Goal: Task Accomplishment & Management: Use online tool/utility

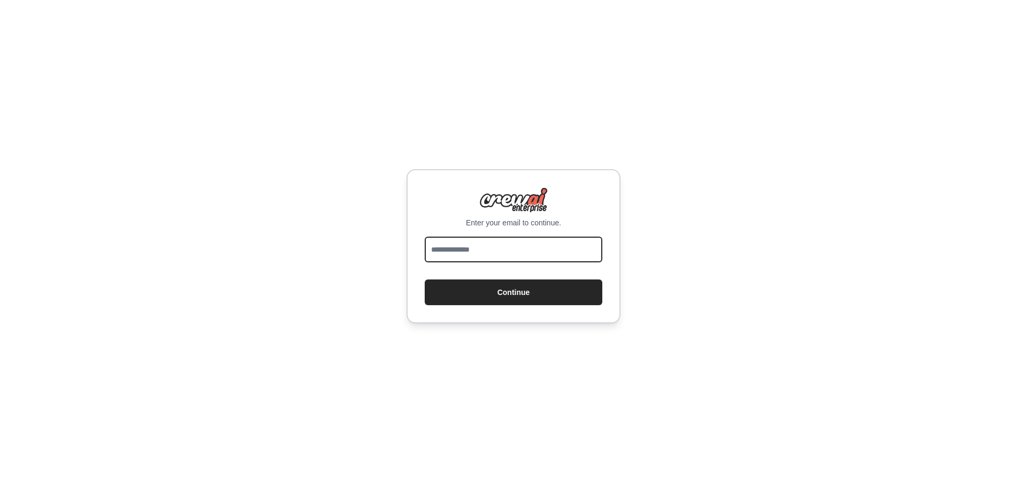
click at [553, 248] on input "email" at bounding box center [514, 249] width 178 height 26
click at [556, 243] on input "email" at bounding box center [514, 249] width 178 height 26
type input "**********"
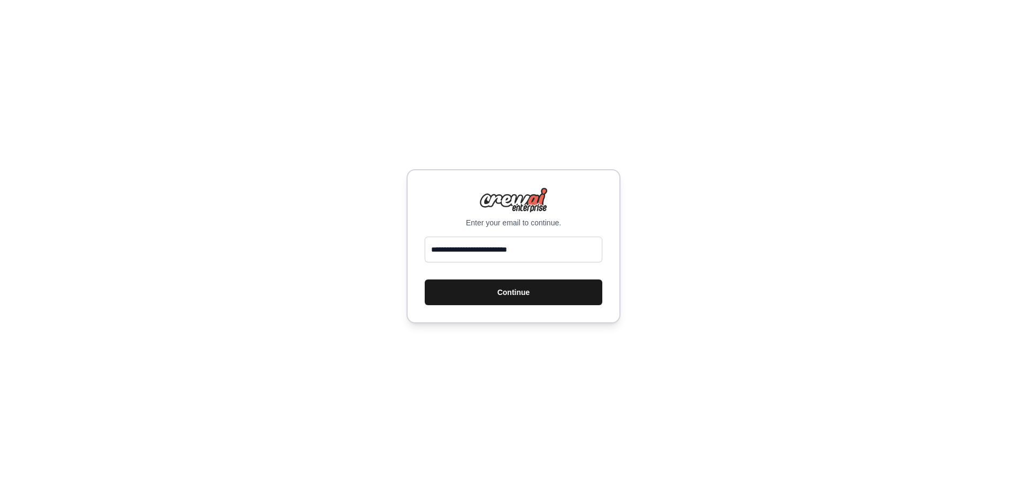
click at [545, 295] on button "Continue" at bounding box center [514, 292] width 178 height 26
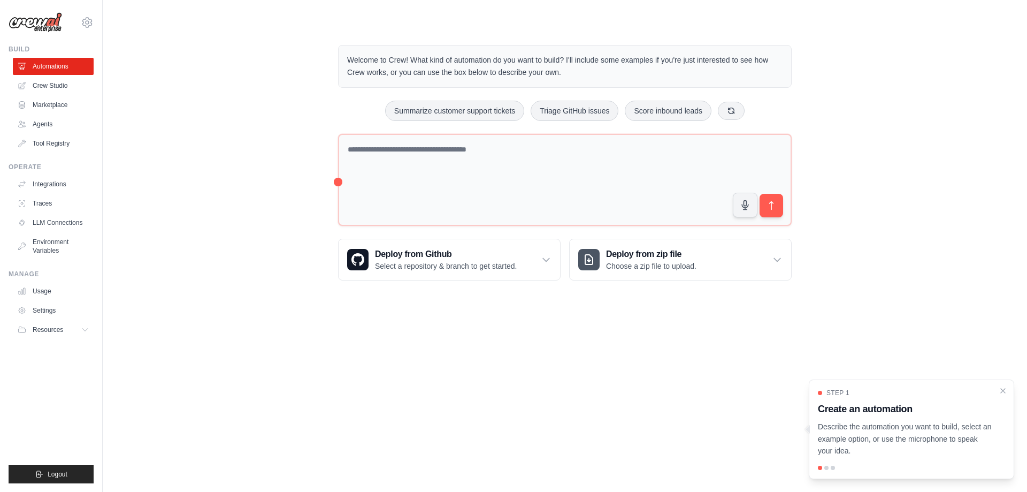
drag, startPoint x: 874, startPoint y: 149, endPoint x: 874, endPoint y: 135, distance: 14.4
click at [875, 143] on div "Welcome to Crew! What kind of automation do you want to build? I'll include som…" at bounding box center [565, 163] width 890 height 270
click at [907, 105] on div "Welcome to Crew! What kind of automation do you want to build? I'll include som…" at bounding box center [565, 163] width 890 height 270
click at [239, 372] on body "garydesjardins7787@gmail.com Settings Build Automations Crew Studio" at bounding box center [513, 246] width 1027 height 492
click at [395, 398] on body "garydesjardins7787@gmail.com Settings Build Automations Crew Studio" at bounding box center [513, 246] width 1027 height 492
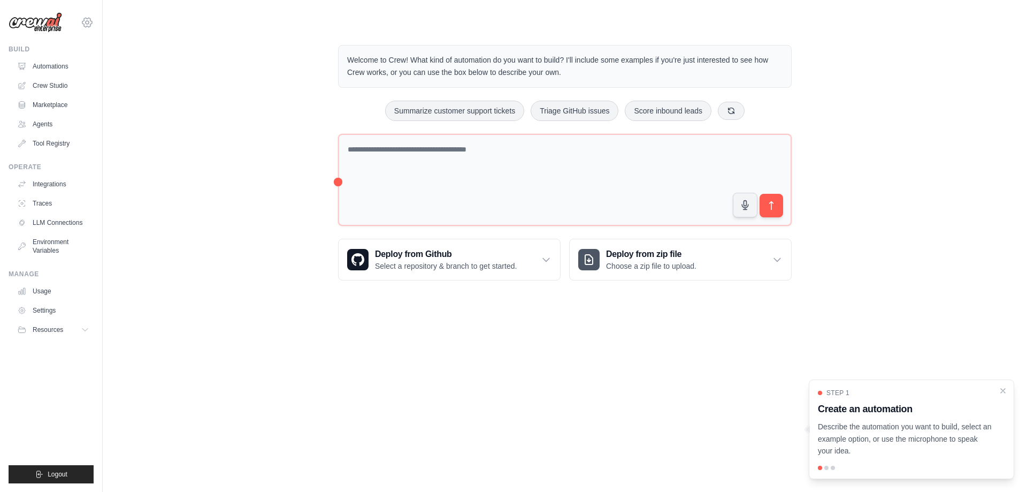
click at [85, 22] on icon at bounding box center [87, 22] width 13 height 13
click at [176, 74] on div "Welcome to Crew! What kind of automation do you want to build? I'll include som…" at bounding box center [565, 163] width 890 height 270
click at [88, 18] on icon at bounding box center [87, 22] width 10 height 9
click at [68, 75] on link "Settings" at bounding box center [87, 72] width 94 height 19
drag, startPoint x: 221, startPoint y: 90, endPoint x: 240, endPoint y: 70, distance: 28.0
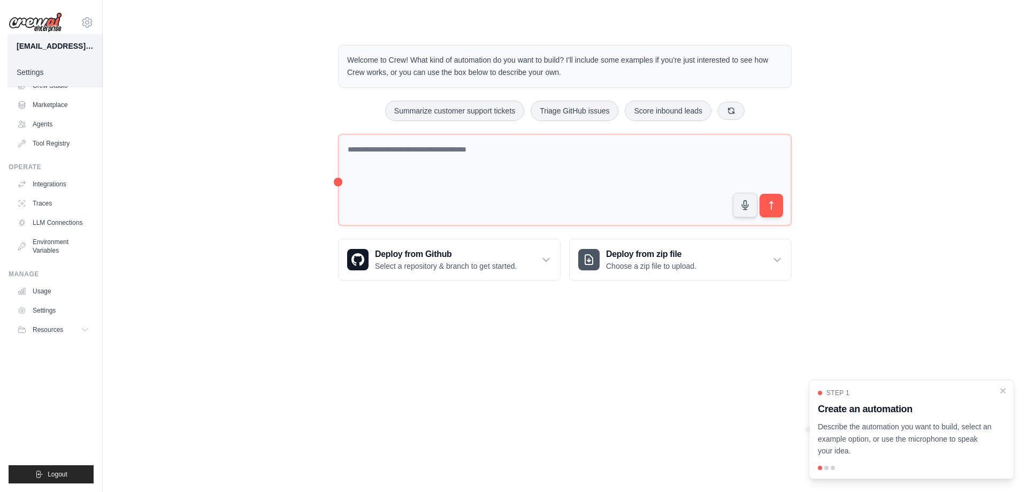
click at [223, 90] on div "Welcome to Crew! What kind of automation do you want to build? I'll include som…" at bounding box center [565, 163] width 890 height 270
click at [122, 94] on div "Welcome to Crew! What kind of automation do you want to build? I'll include som…" at bounding box center [565, 163] width 890 height 270
click at [85, 21] on icon at bounding box center [87, 22] width 13 height 13
click at [29, 67] on link "Automations" at bounding box center [54, 66] width 81 height 17
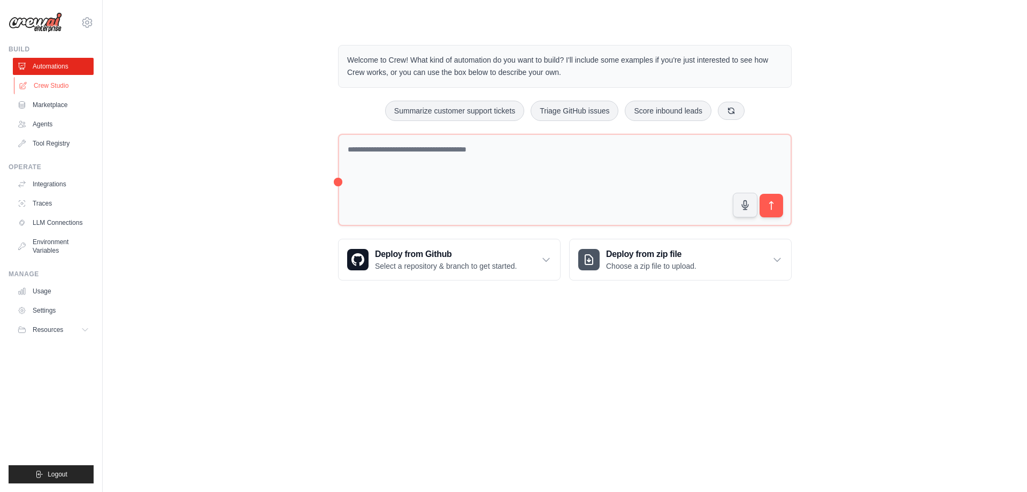
click at [39, 84] on link "Crew Studio" at bounding box center [54, 85] width 81 height 17
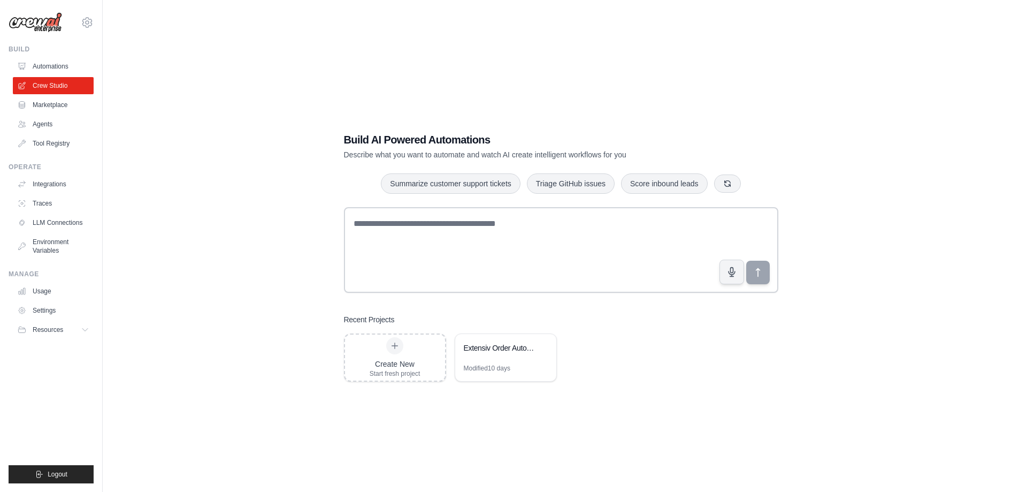
drag, startPoint x: 233, startPoint y: 222, endPoint x: 260, endPoint y: 216, distance: 27.9
click at [235, 216] on div "Build AI Powered Automations Describe what you want to automate and watch AI cr…" at bounding box center [561, 257] width 882 height 492
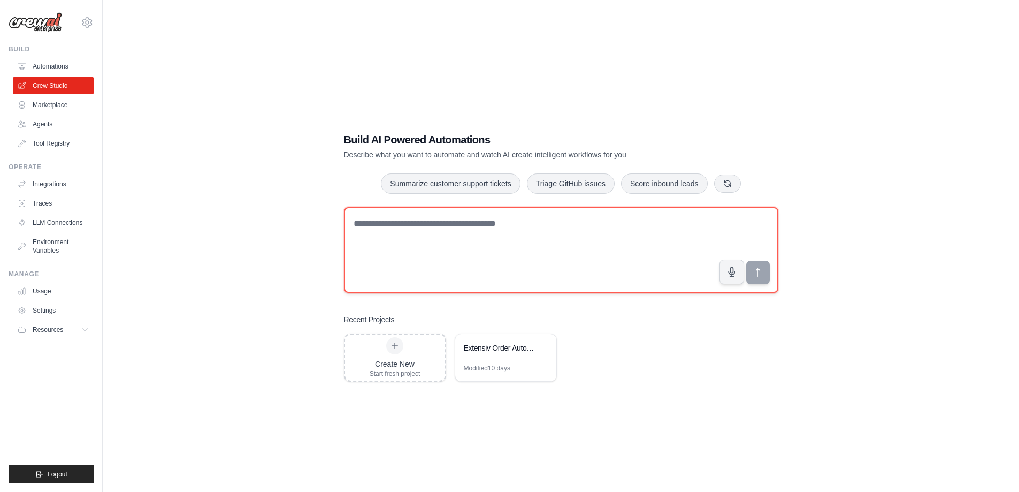
click at [398, 232] on textarea at bounding box center [561, 250] width 434 height 86
paste textarea "**********"
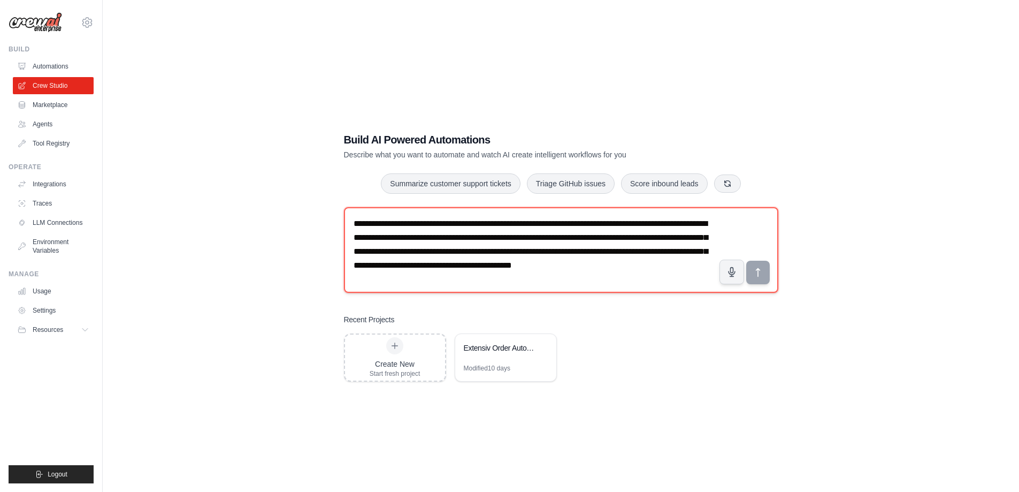
scroll to position [6, 0]
type textarea "**********"
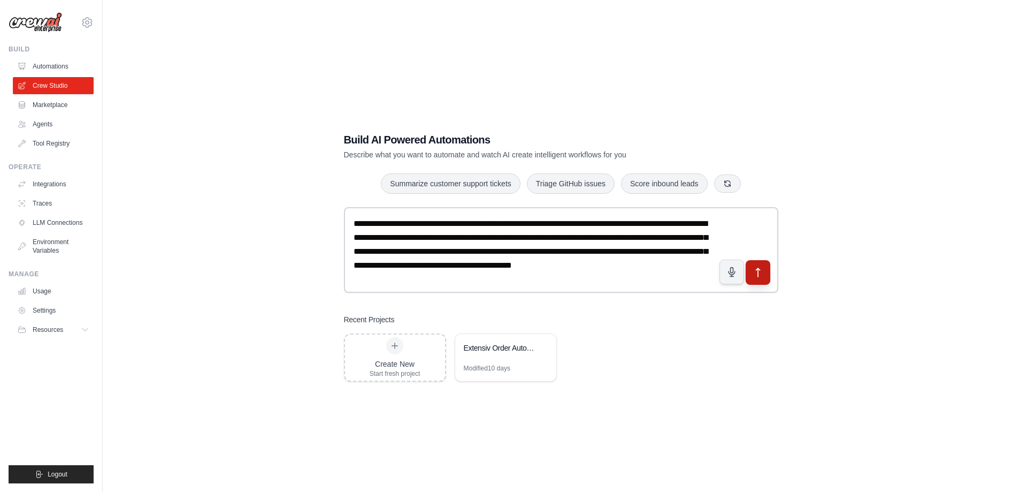
click at [756, 275] on icon "submit" at bounding box center [757, 271] width 11 height 11
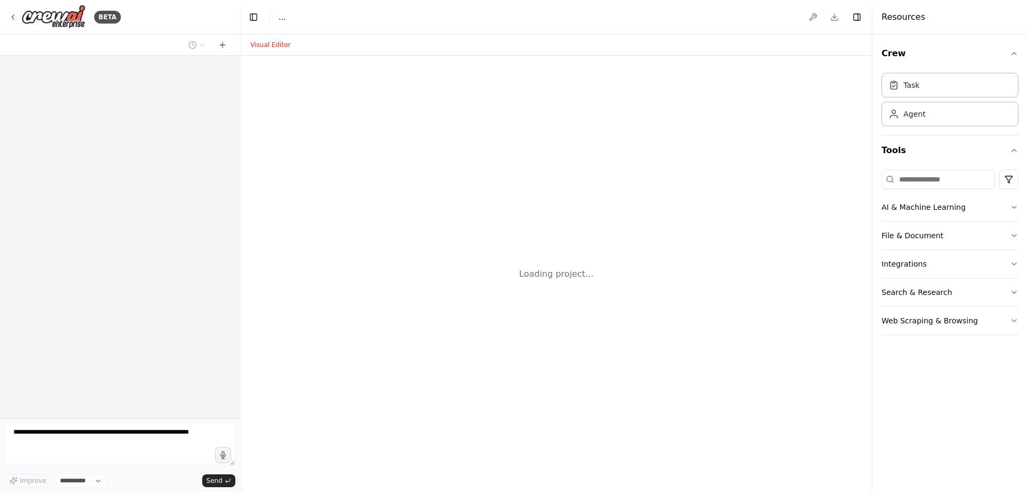
select select "****"
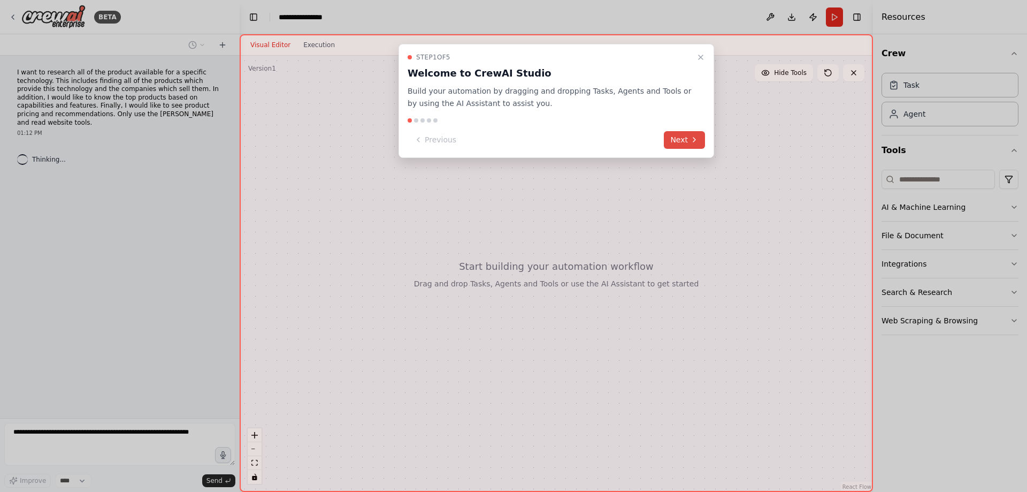
click at [686, 141] on button "Next" at bounding box center [684, 140] width 41 height 18
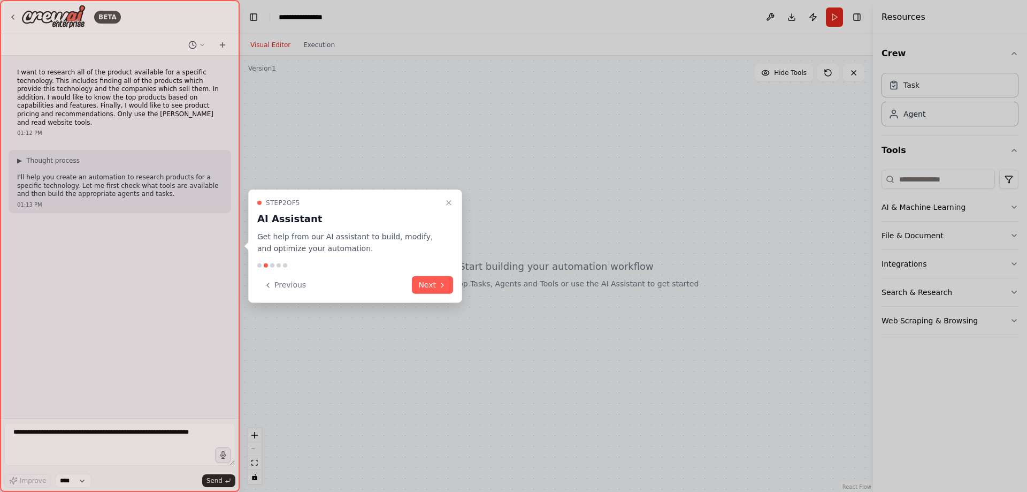
drag, startPoint x: 437, startPoint y: 286, endPoint x: 445, endPoint y: 280, distance: 9.6
click at [438, 285] on button "Next" at bounding box center [432, 285] width 41 height 18
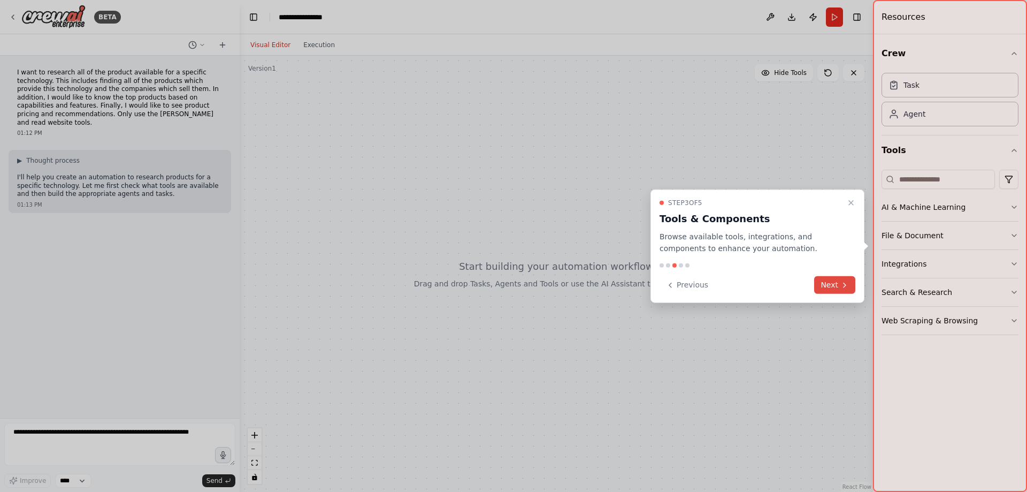
click at [824, 288] on button "Next" at bounding box center [834, 285] width 41 height 18
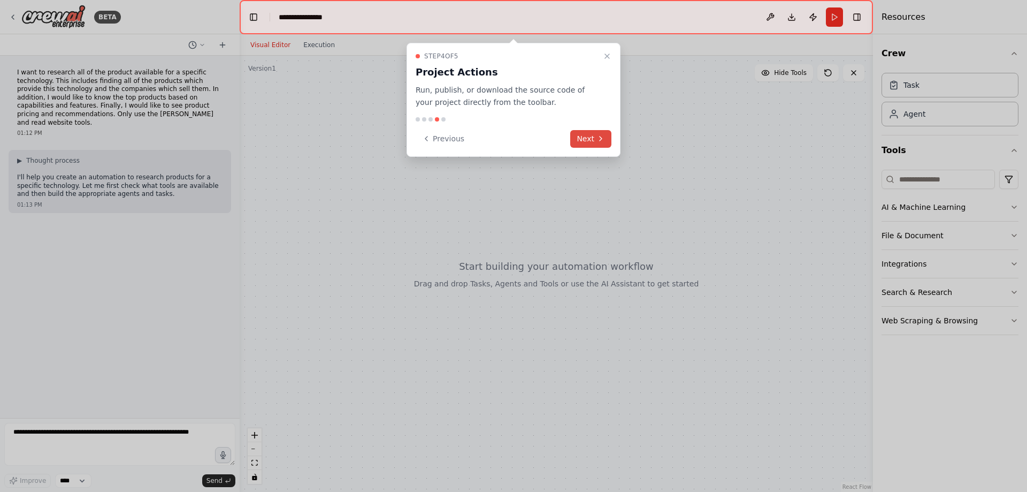
click at [593, 140] on button "Next" at bounding box center [590, 139] width 41 height 18
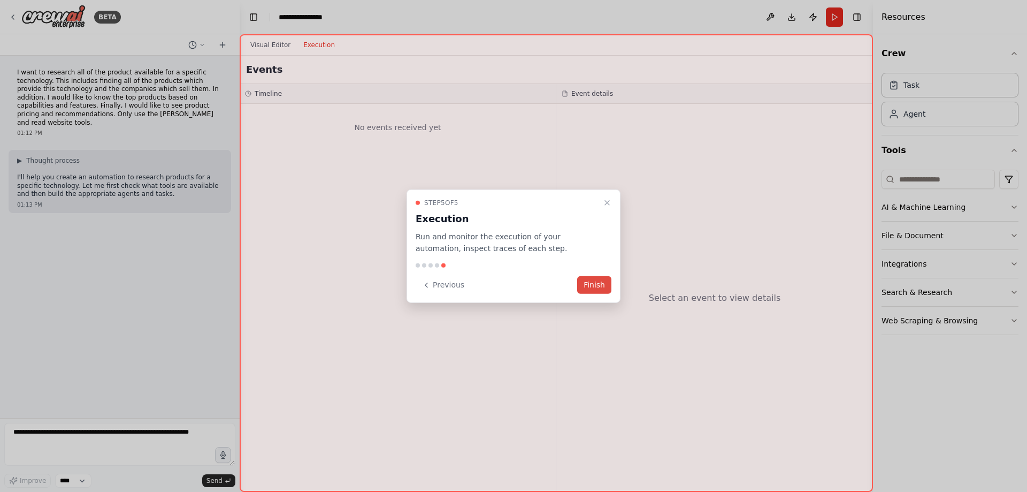
click at [596, 285] on button "Finish" at bounding box center [594, 285] width 34 height 18
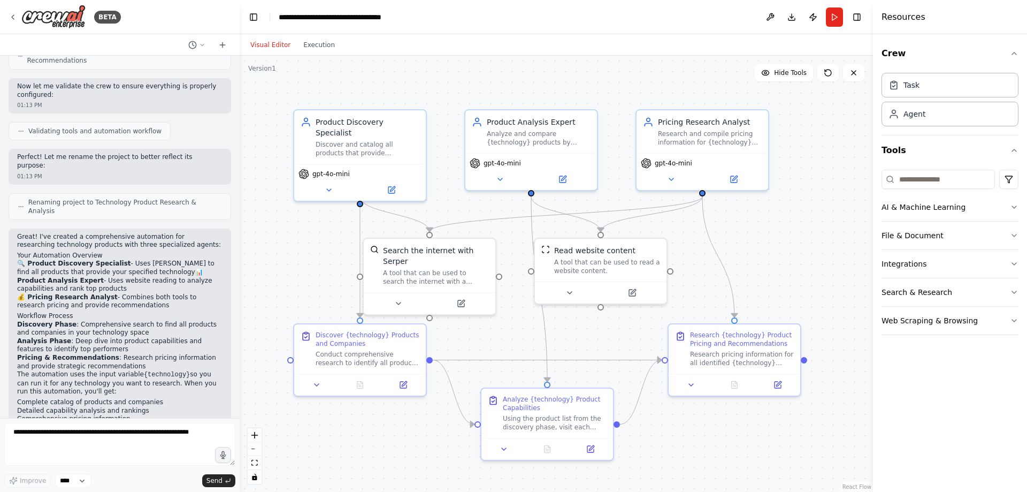
scroll to position [601, 0]
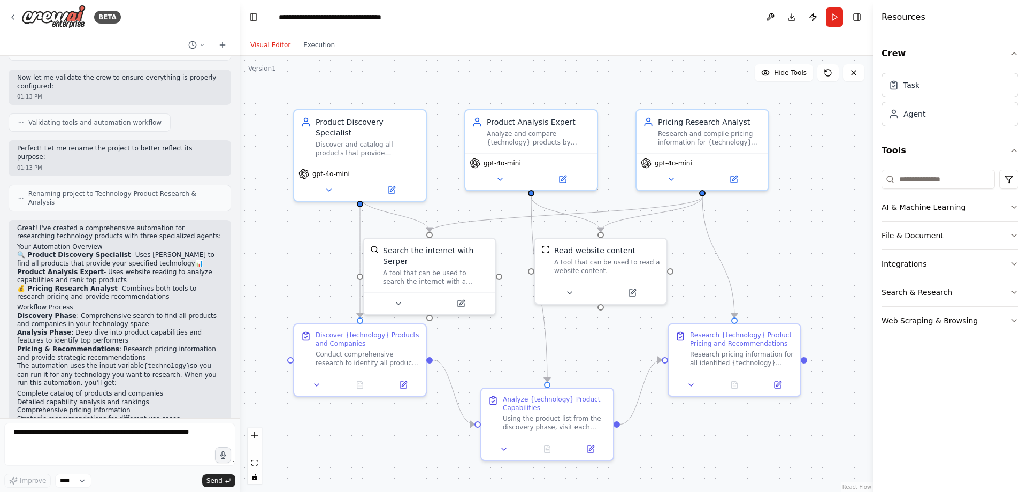
click at [873, 238] on div "Resources Crew Task Agent Tools AI & Machine Learning File & Document Integrati…" at bounding box center [950, 246] width 154 height 492
click at [1015, 208] on icon "button" at bounding box center [1014, 207] width 9 height 9
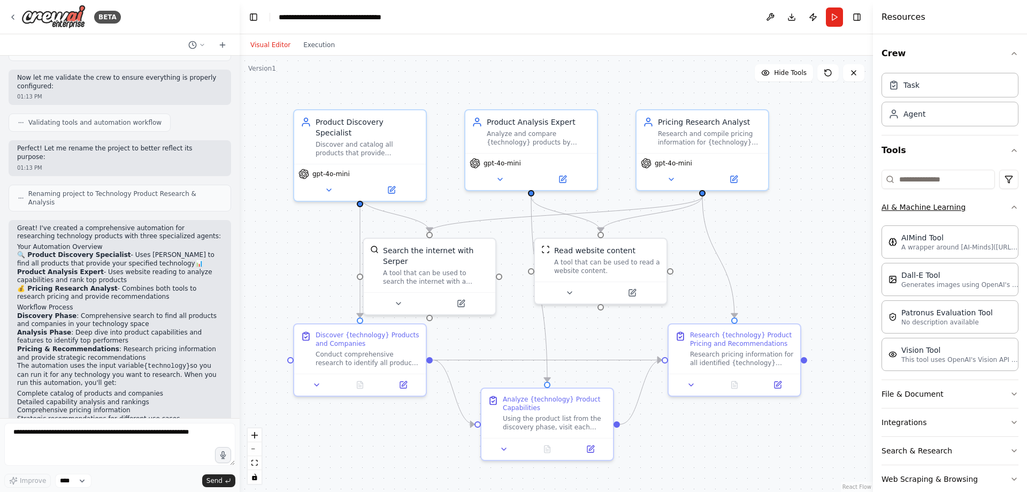
click at [1010, 209] on icon "button" at bounding box center [1014, 207] width 9 height 9
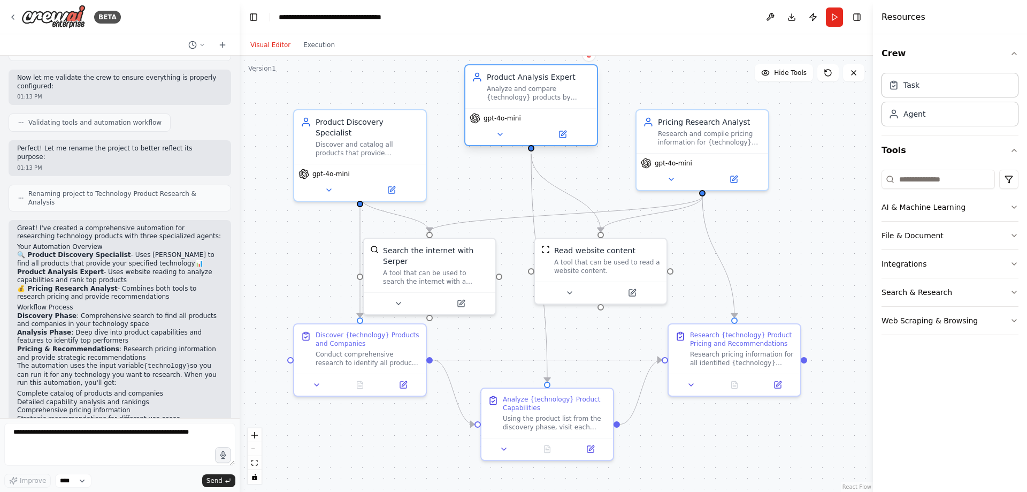
drag, startPoint x: 526, startPoint y: 138, endPoint x: 527, endPoint y: 96, distance: 42.3
click at [527, 96] on div "Analyze and compare {technology} products by examining their capabilities, feat…" at bounding box center [539, 93] width 104 height 17
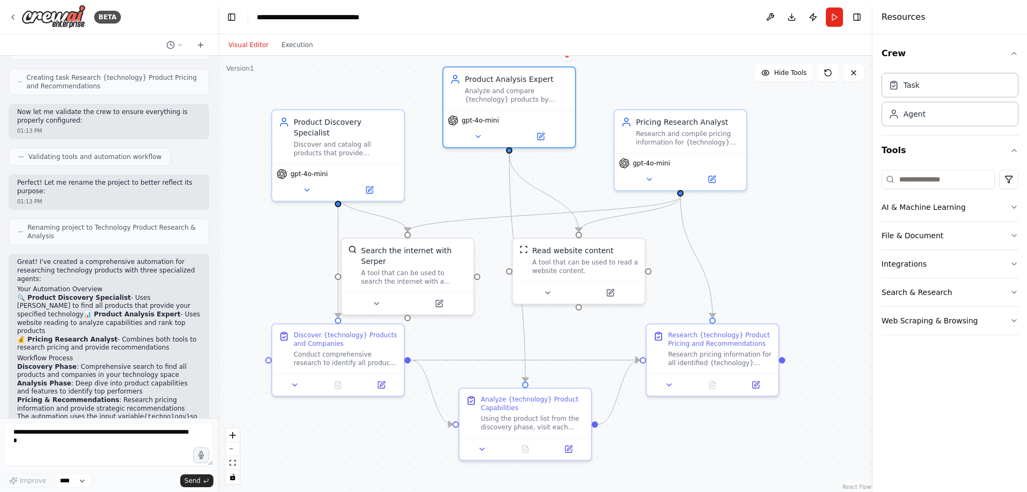
scroll to position [626, 0]
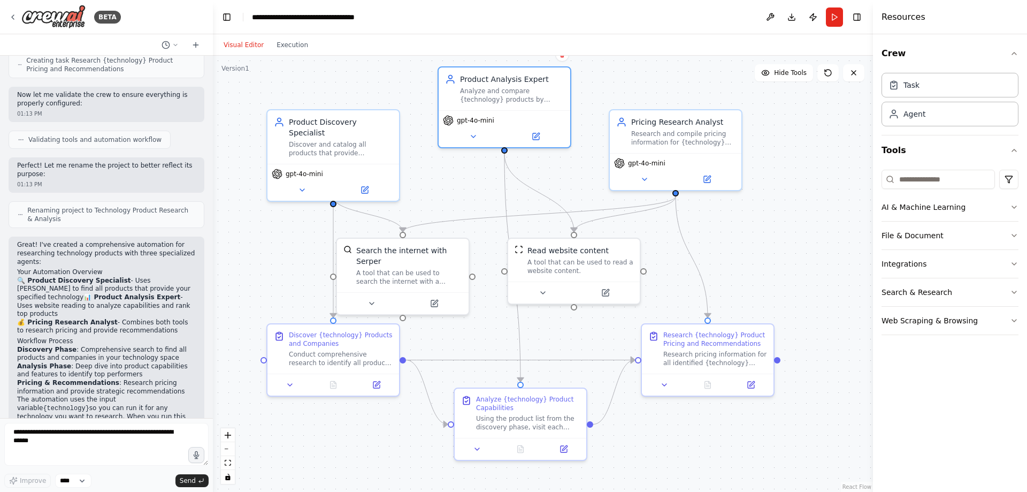
drag, startPoint x: 238, startPoint y: 259, endPoint x: 213, endPoint y: 269, distance: 26.7
click at [213, 269] on div "BETA I want to research all of the product available for a specific technology.…" at bounding box center [513, 246] width 1027 height 492
click at [833, 16] on button "Run" at bounding box center [834, 16] width 17 height 19
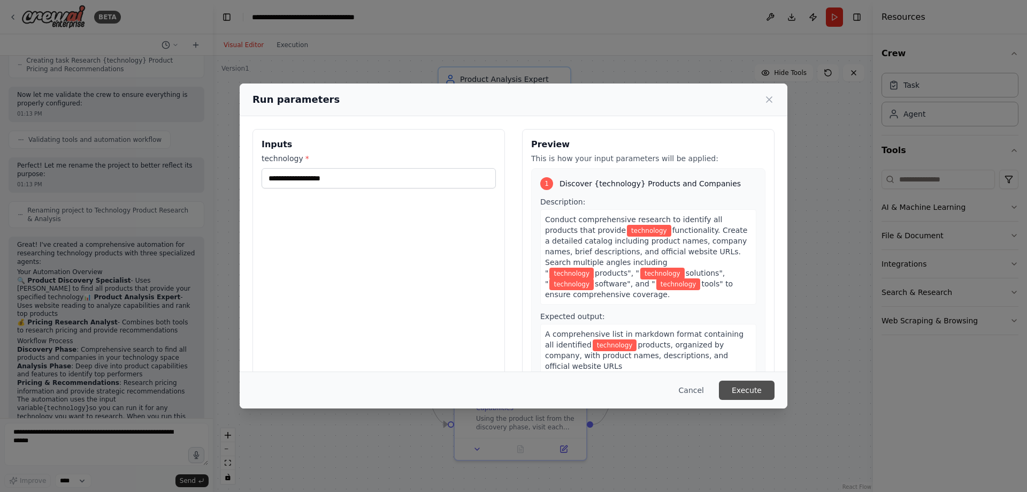
click at [745, 389] on button "Execute" at bounding box center [747, 389] width 56 height 19
click at [627, 233] on span "technology" at bounding box center [649, 231] width 44 height 12
click at [627, 228] on span "technology" at bounding box center [649, 231] width 44 height 12
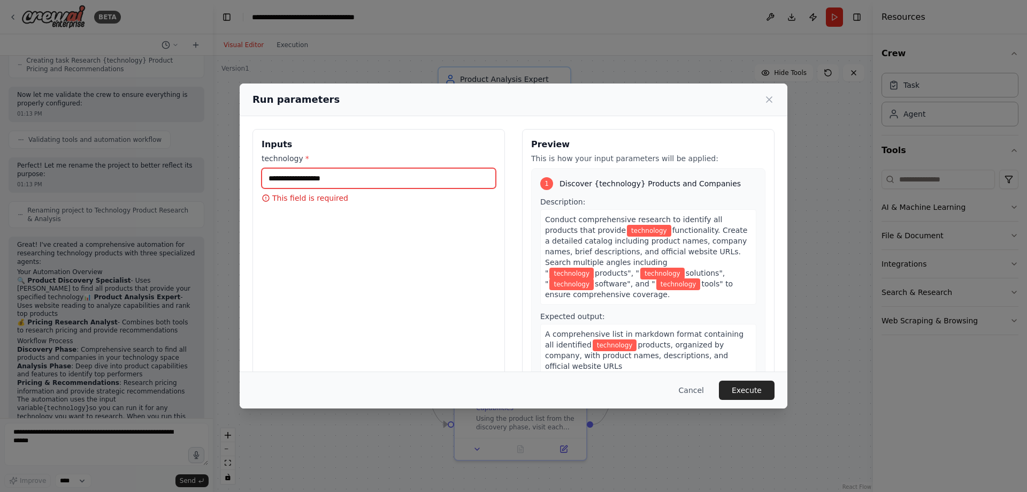
click at [372, 180] on input "technology *" at bounding box center [379, 178] width 234 height 20
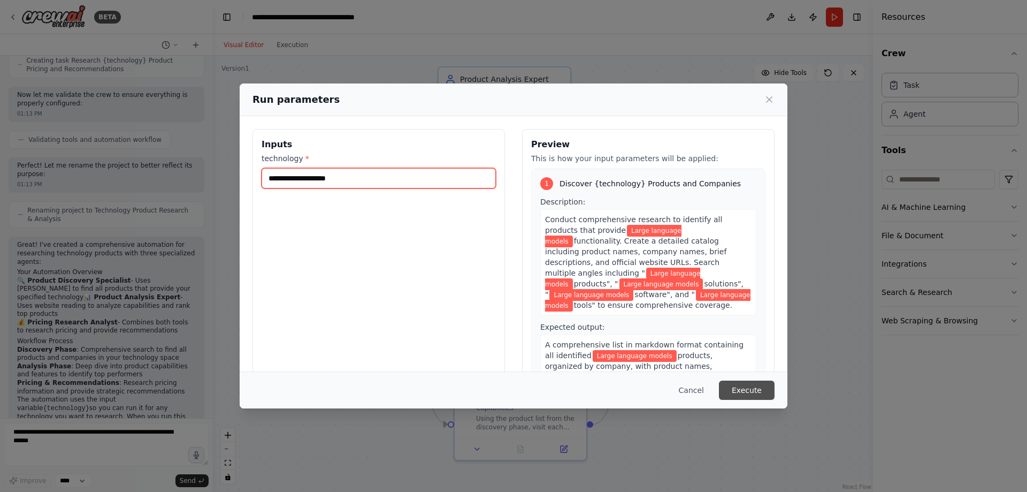
type input "**********"
click at [744, 394] on button "Execute" at bounding box center [747, 389] width 56 height 19
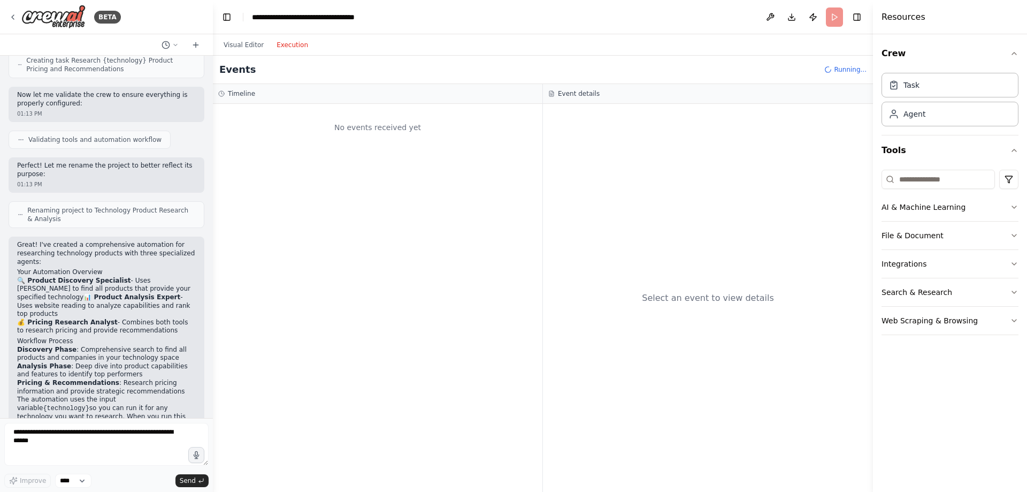
click at [284, 45] on button "Execution" at bounding box center [292, 45] width 44 height 13
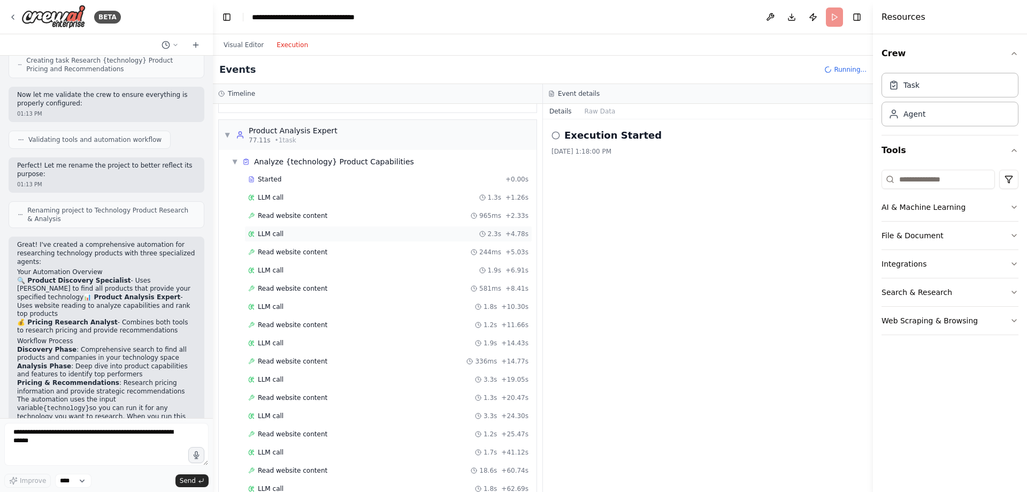
scroll to position [182, 0]
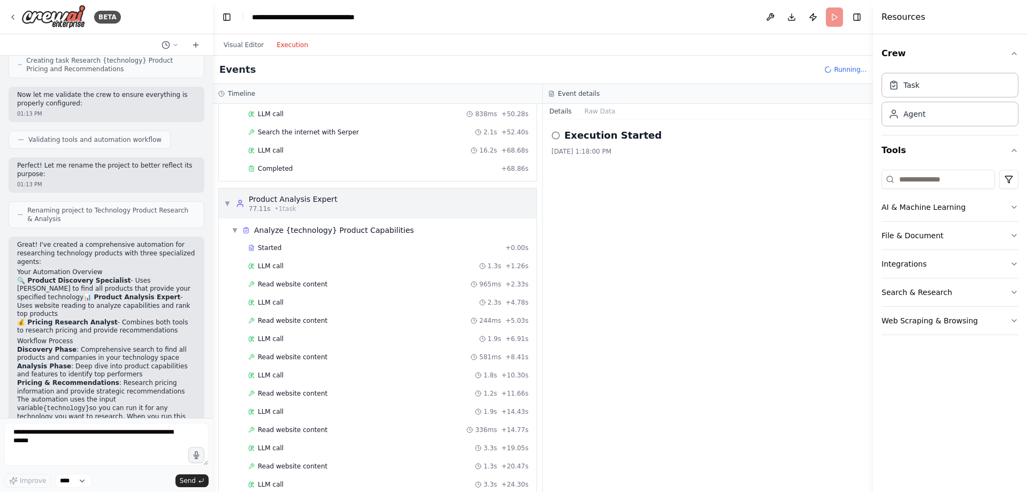
click at [226, 201] on span "▼" at bounding box center [227, 203] width 6 height 9
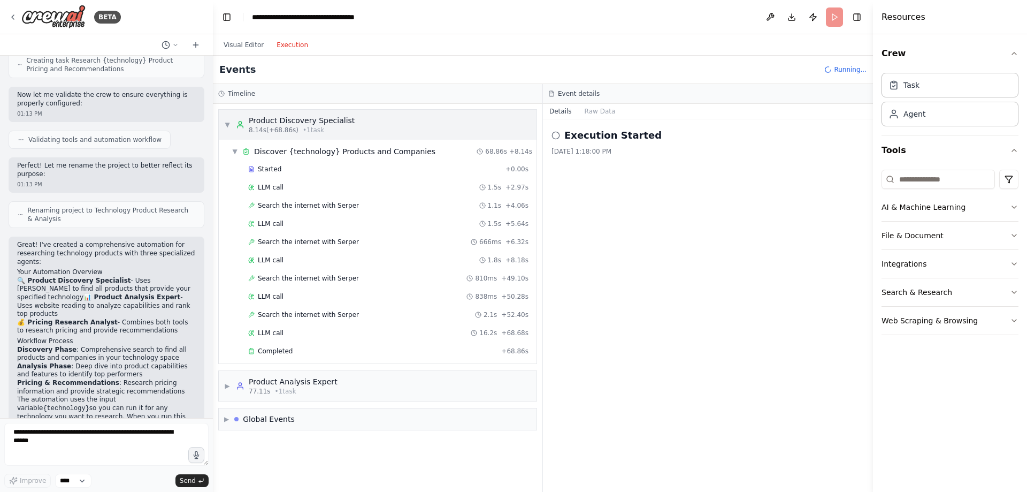
click at [221, 126] on div "▼ Product Discovery Specialist 8.14s (+68.86s) • 1 task" at bounding box center [378, 125] width 318 height 30
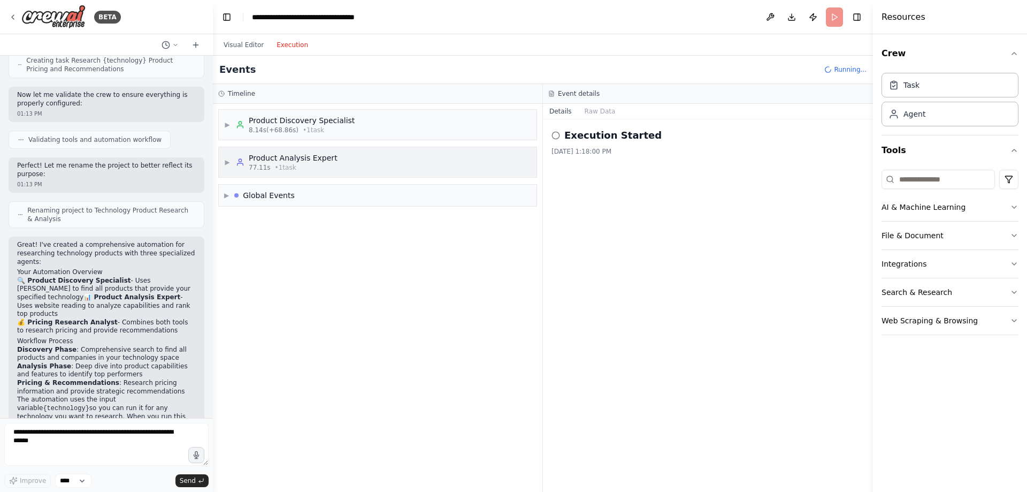
click at [228, 164] on span "▶" at bounding box center [227, 162] width 6 height 9
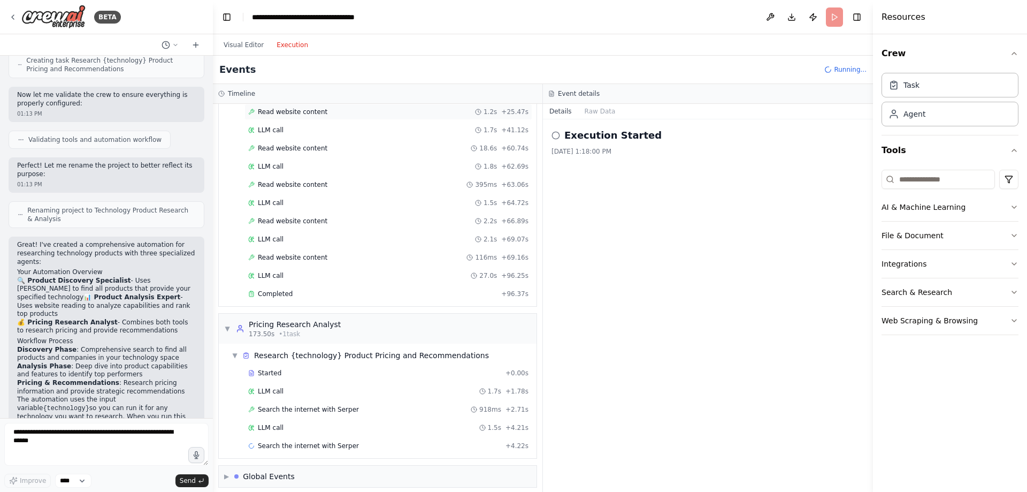
scroll to position [580, 0]
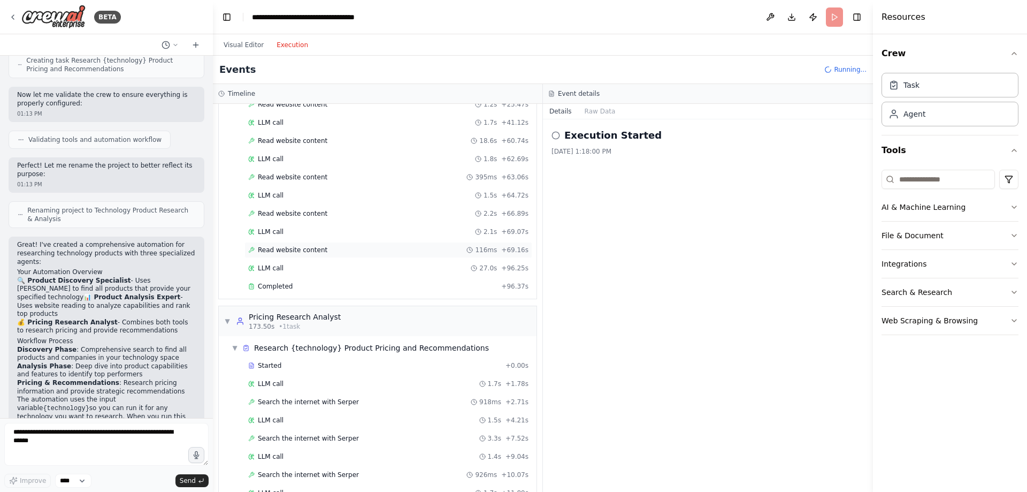
click at [282, 247] on span "Read website content" at bounding box center [293, 250] width 70 height 9
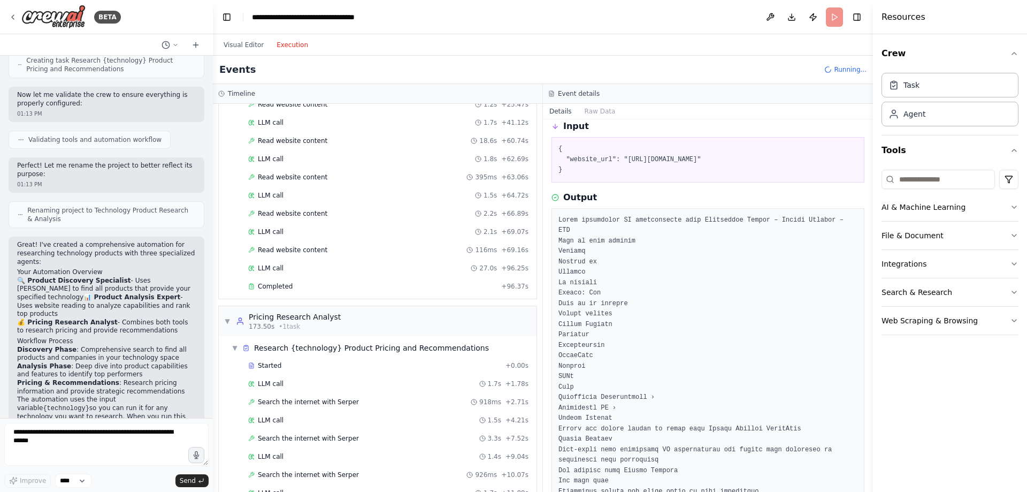
scroll to position [0, 0]
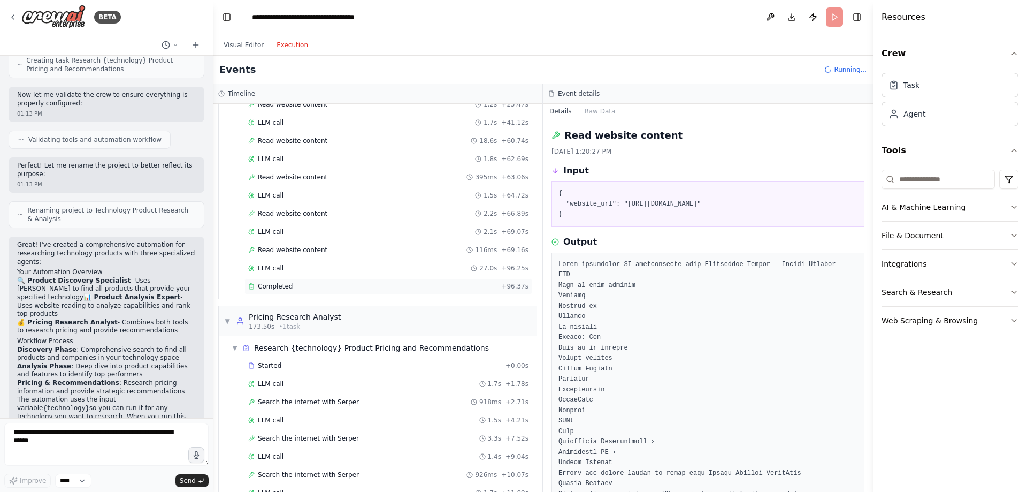
click at [321, 287] on div "Completed" at bounding box center [372, 286] width 249 height 9
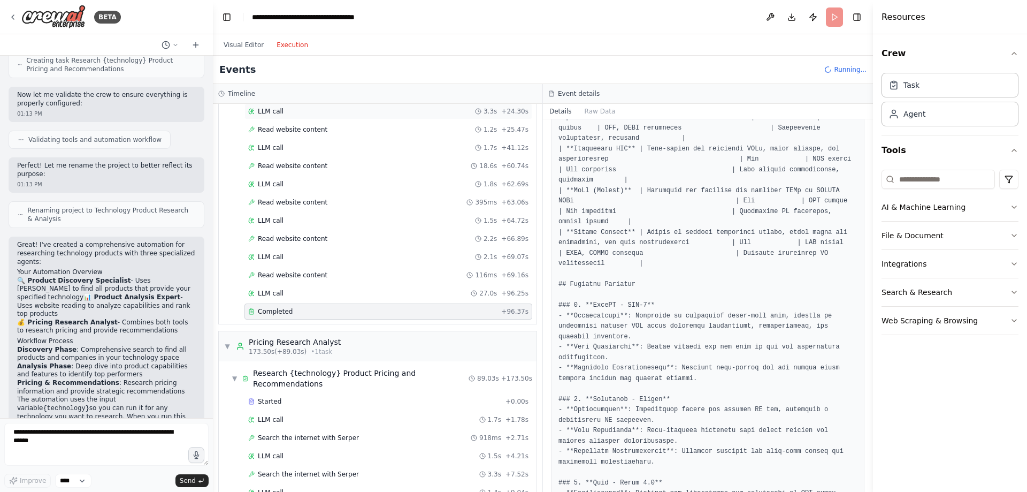
scroll to position [580, 0]
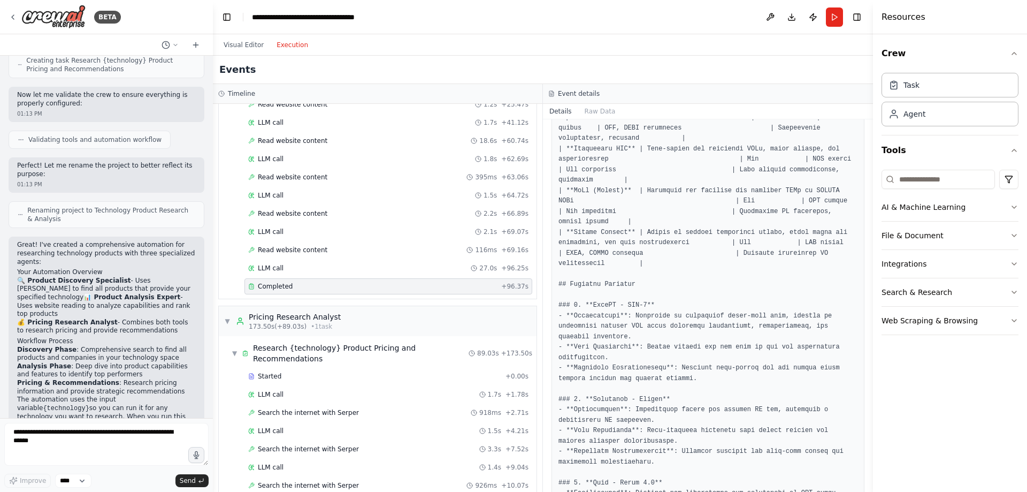
click at [408, 289] on div "Completed" at bounding box center [372, 286] width 249 height 9
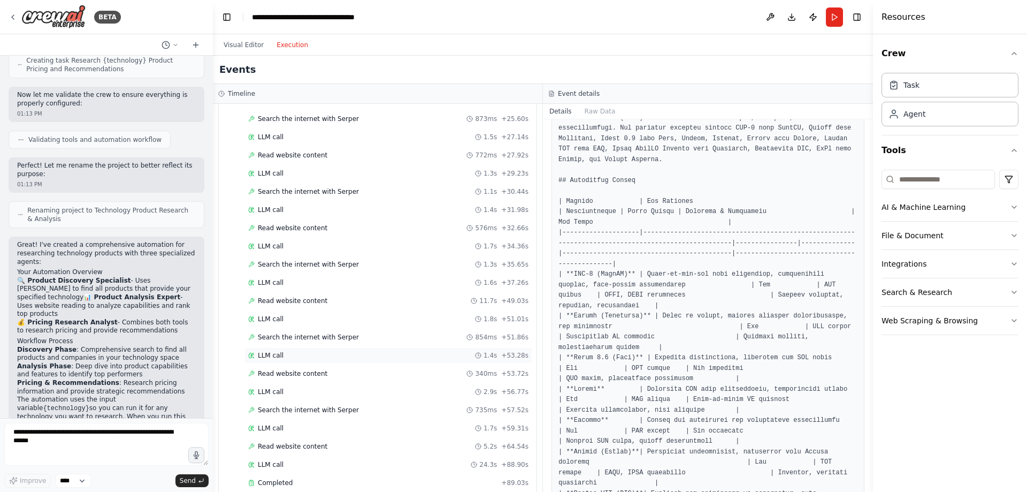
scroll to position [1235, 0]
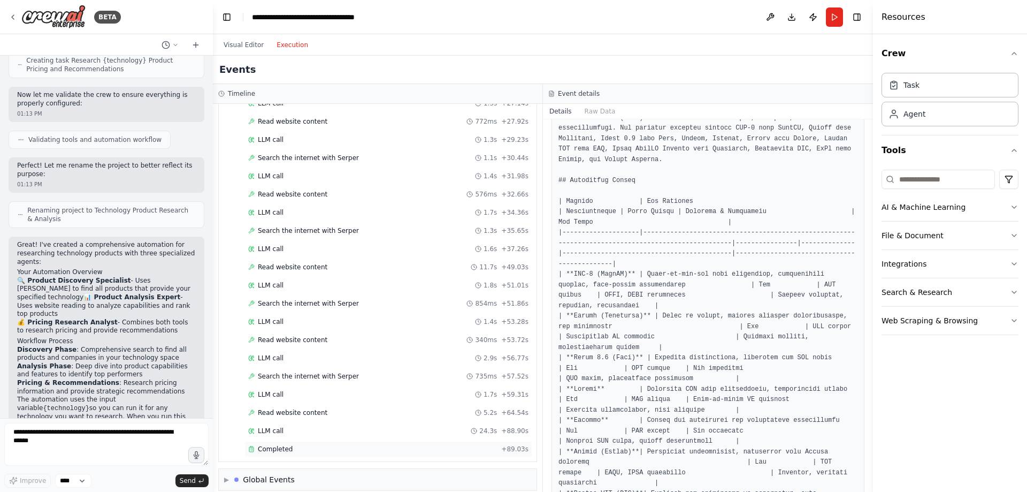
click at [287, 442] on div "Completed + 89.03s" at bounding box center [388, 449] width 288 height 16
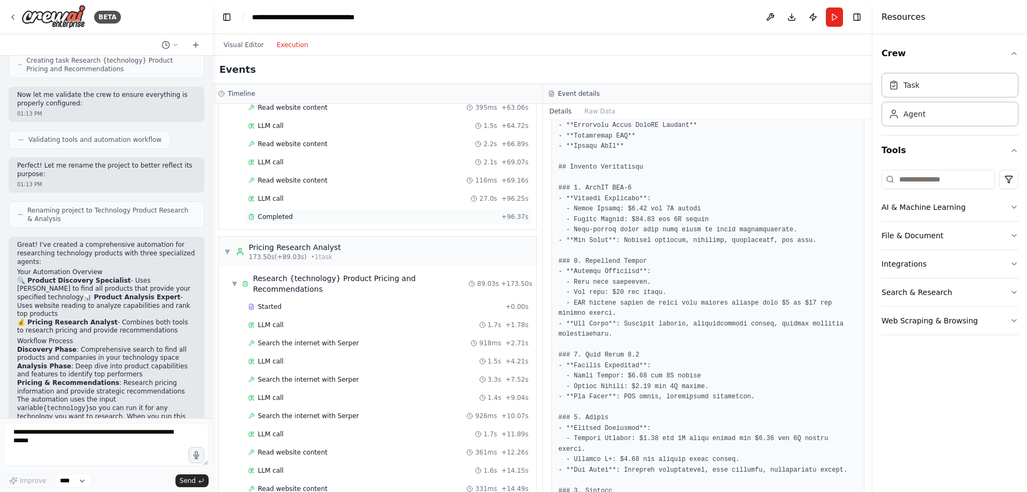
scroll to position [700, 0]
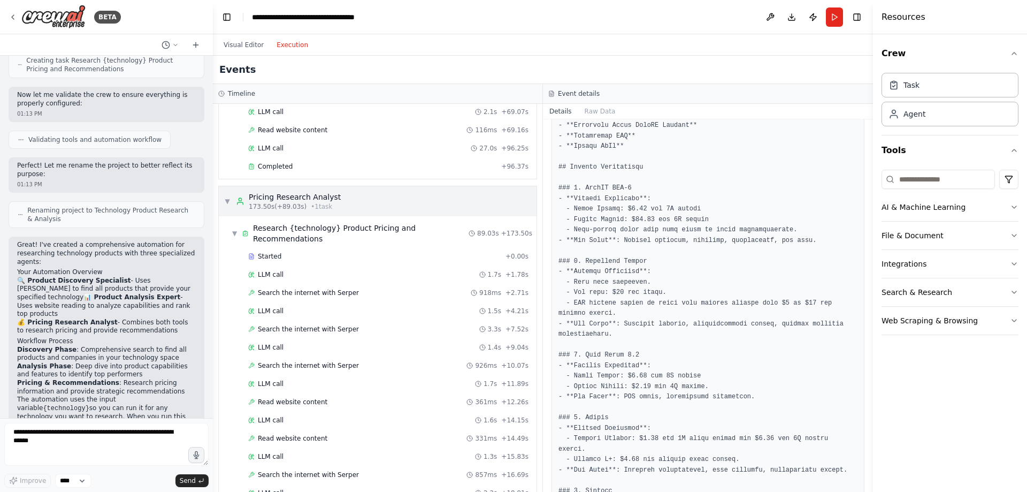
click at [224, 198] on span "▼" at bounding box center [227, 201] width 6 height 9
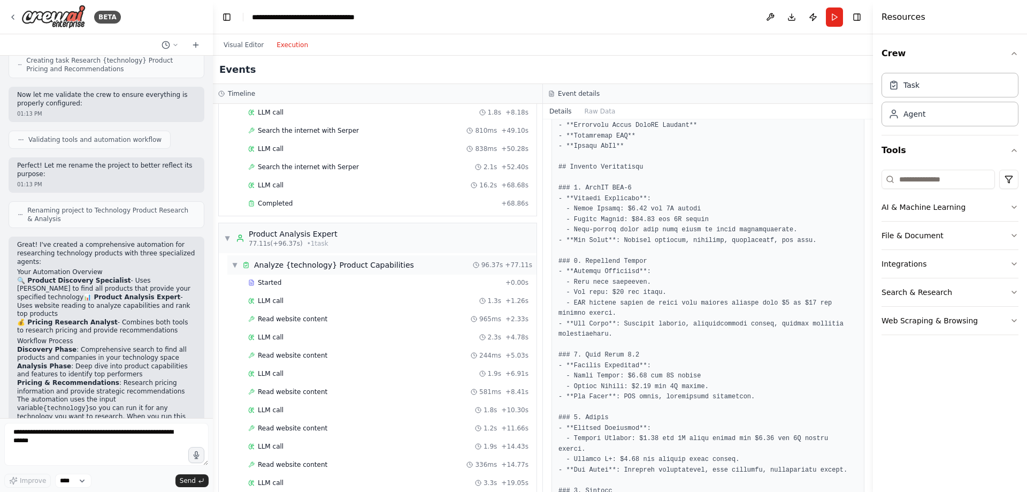
scroll to position [145, 0]
click at [228, 239] on span "▼" at bounding box center [227, 240] width 6 height 9
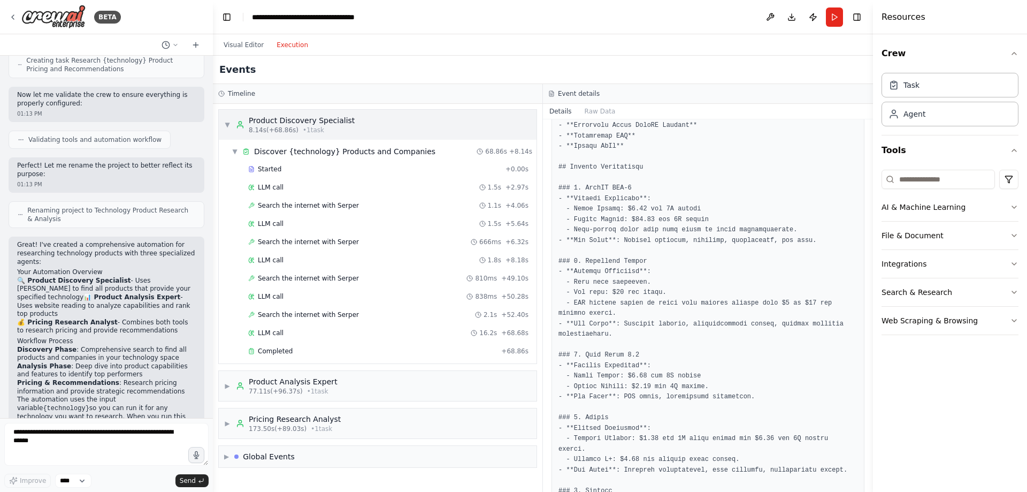
click at [226, 124] on span "▼" at bounding box center [227, 124] width 6 height 9
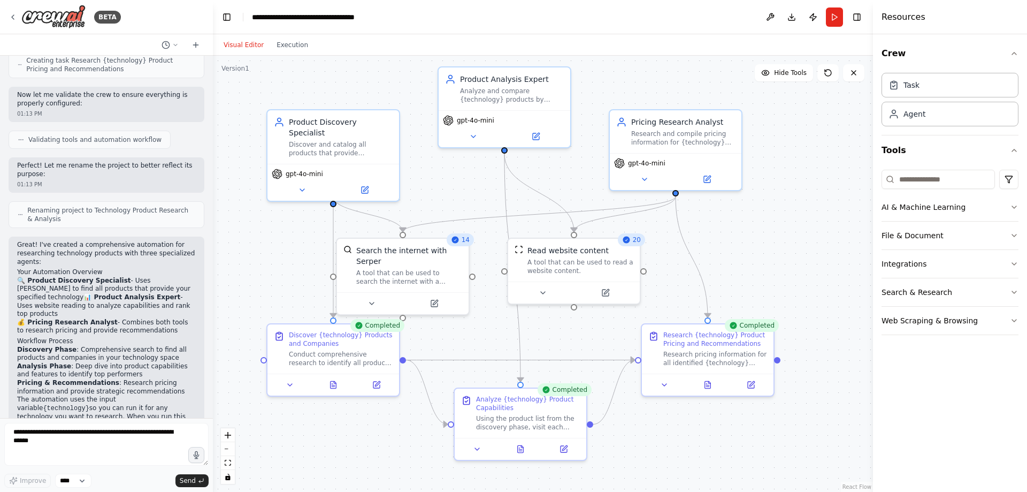
click at [251, 43] on button "Visual Editor" at bounding box center [243, 45] width 53 height 13
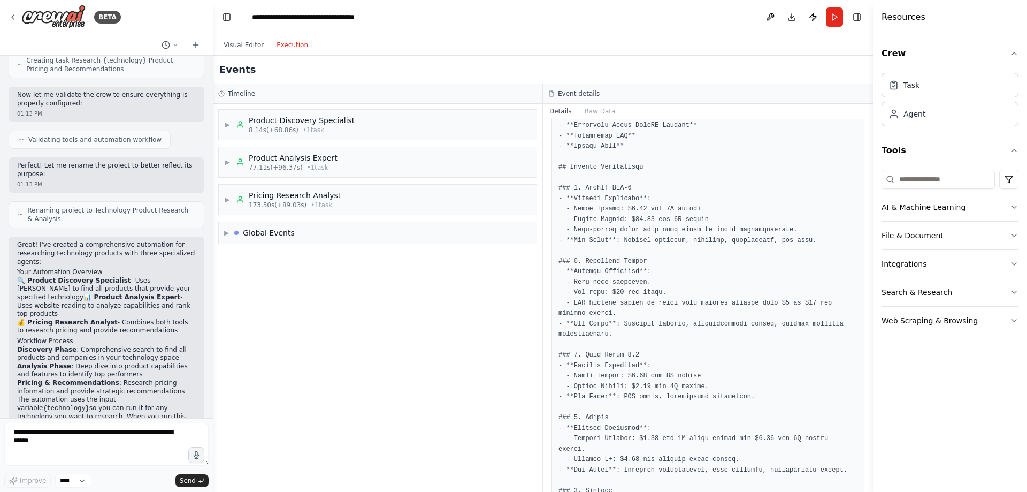
click at [286, 45] on button "Execution" at bounding box center [292, 45] width 44 height 13
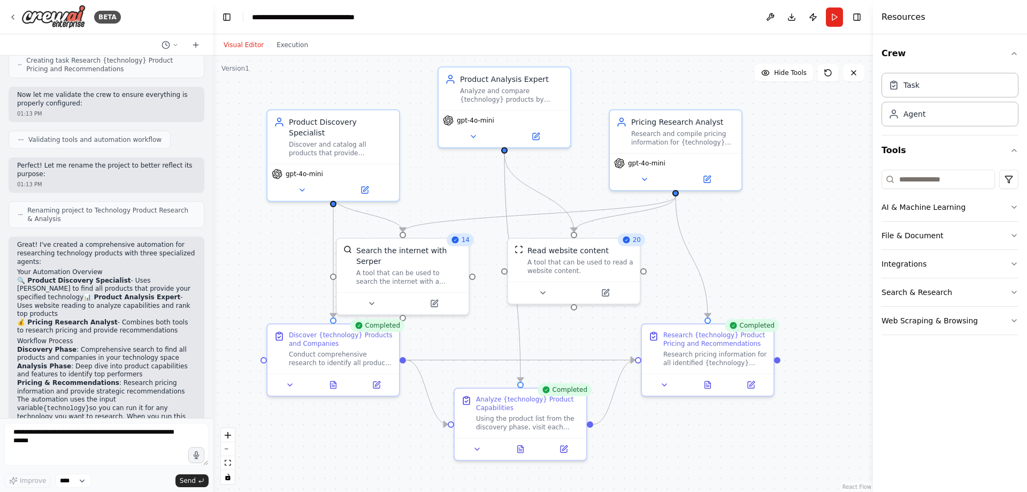
click at [245, 44] on button "Visual Editor" at bounding box center [243, 45] width 53 height 13
click at [242, 49] on button "Visual Editor" at bounding box center [243, 45] width 53 height 13
click at [285, 48] on button "Execution" at bounding box center [292, 45] width 44 height 13
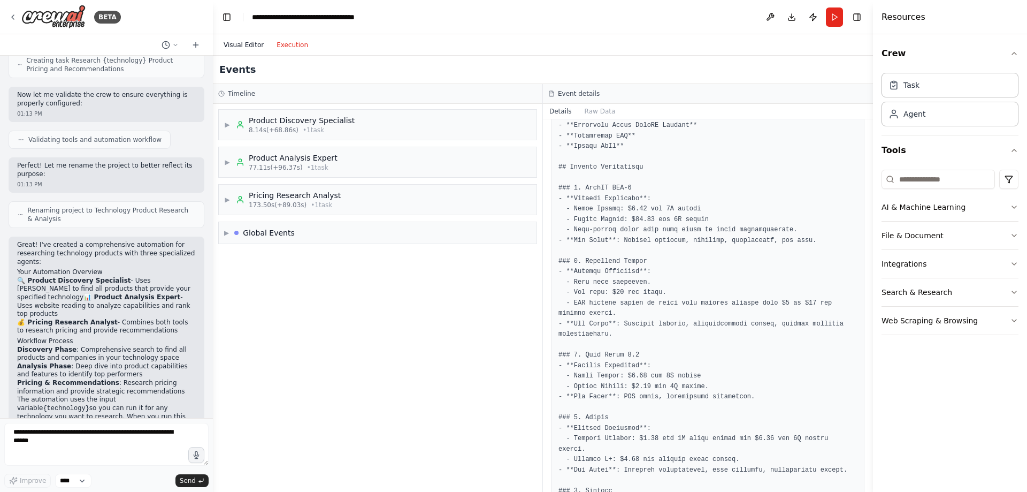
click at [251, 48] on button "Visual Editor" at bounding box center [243, 45] width 53 height 13
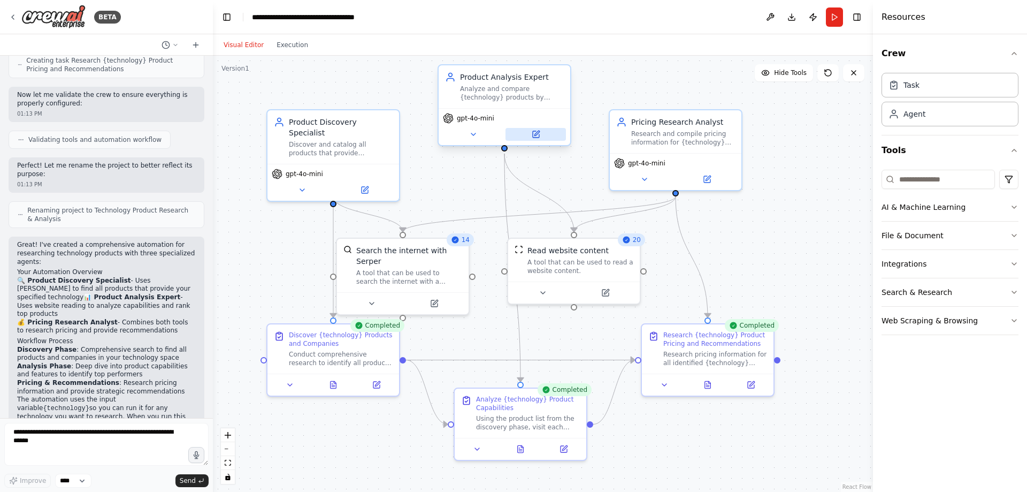
click at [537, 140] on button at bounding box center [535, 134] width 60 height 13
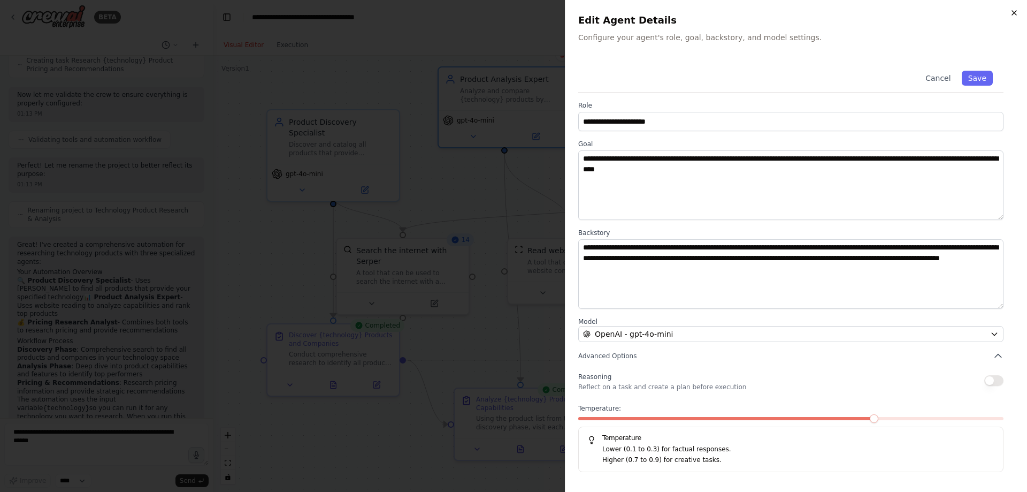
click at [1013, 12] on icon "button" at bounding box center [1014, 13] width 9 height 9
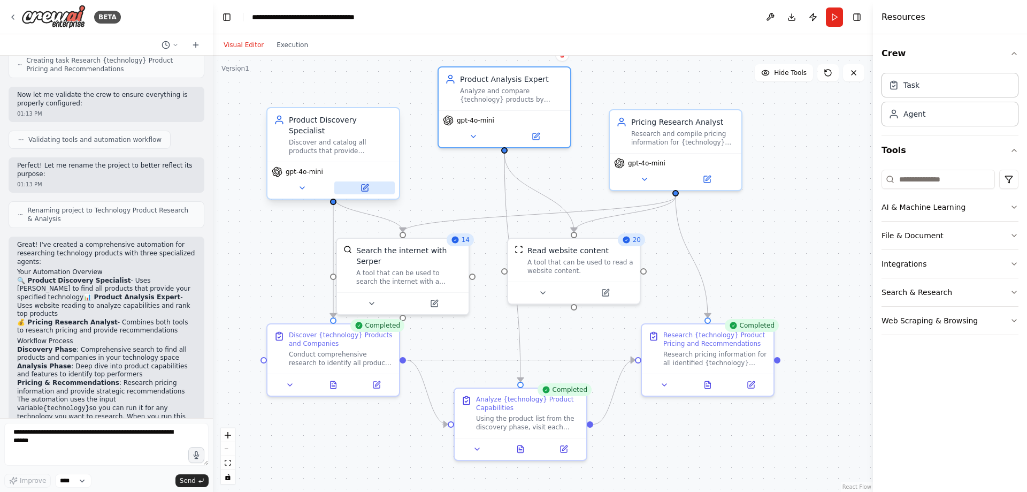
click at [364, 185] on icon at bounding box center [365, 188] width 6 height 6
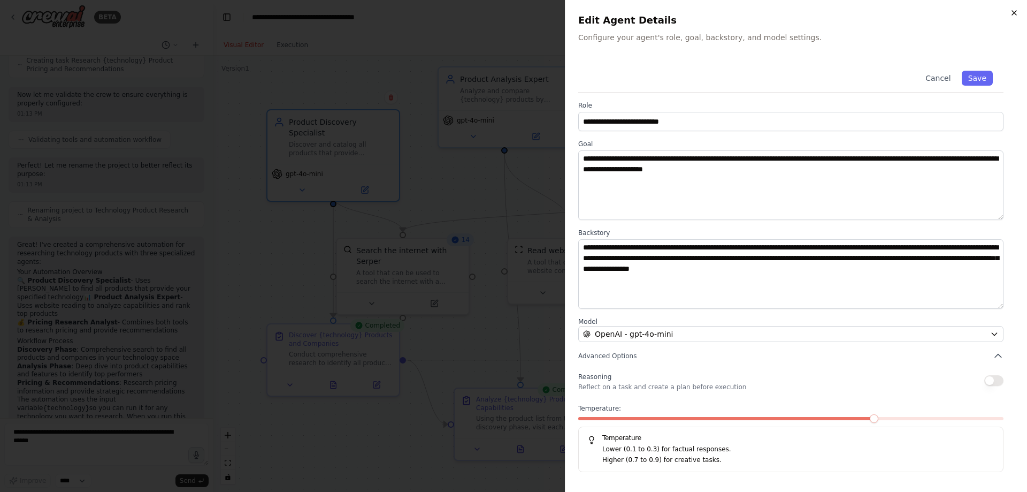
click at [1015, 13] on icon "button" at bounding box center [1014, 13] width 9 height 9
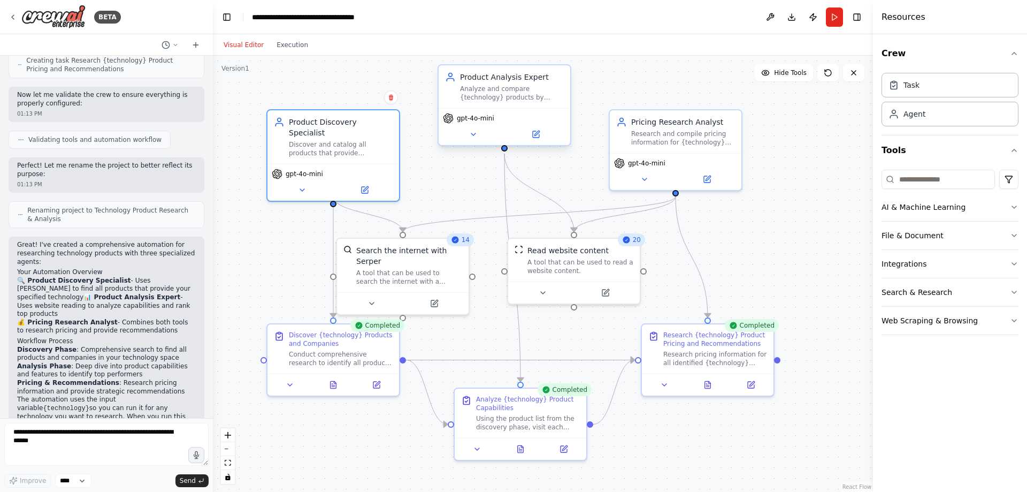
click at [539, 143] on div "gpt-4o-mini" at bounding box center [505, 126] width 132 height 37
click at [536, 136] on icon at bounding box center [536, 134] width 6 height 6
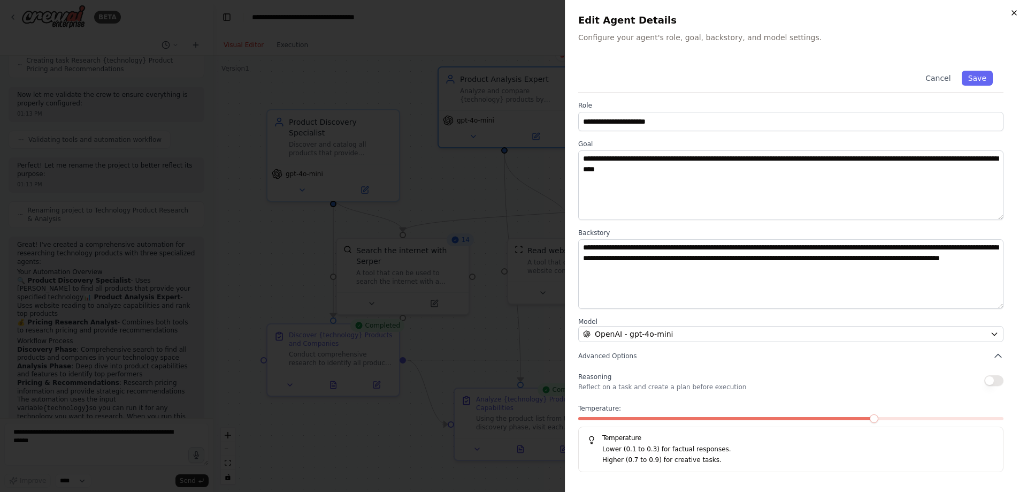
click at [1011, 12] on icon "button" at bounding box center [1014, 13] width 9 height 9
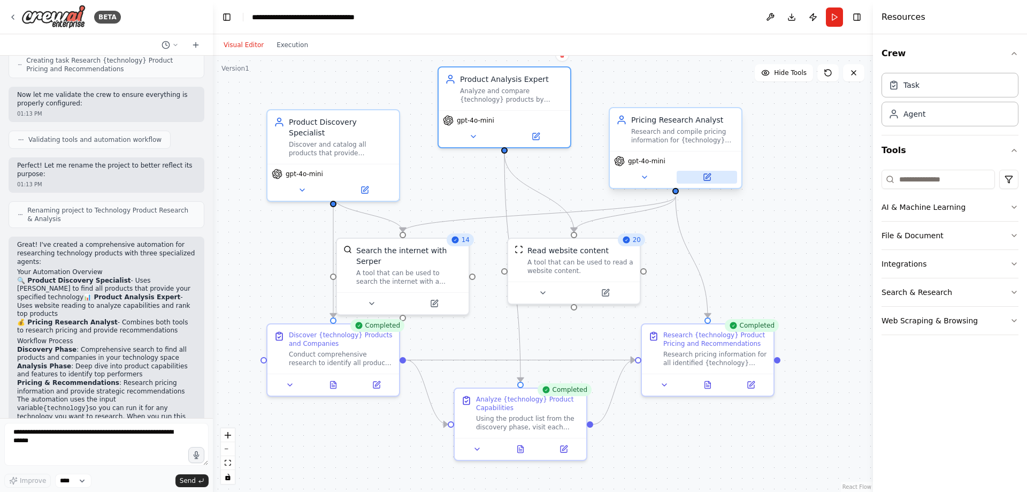
click at [708, 176] on icon at bounding box center [708, 175] width 5 height 5
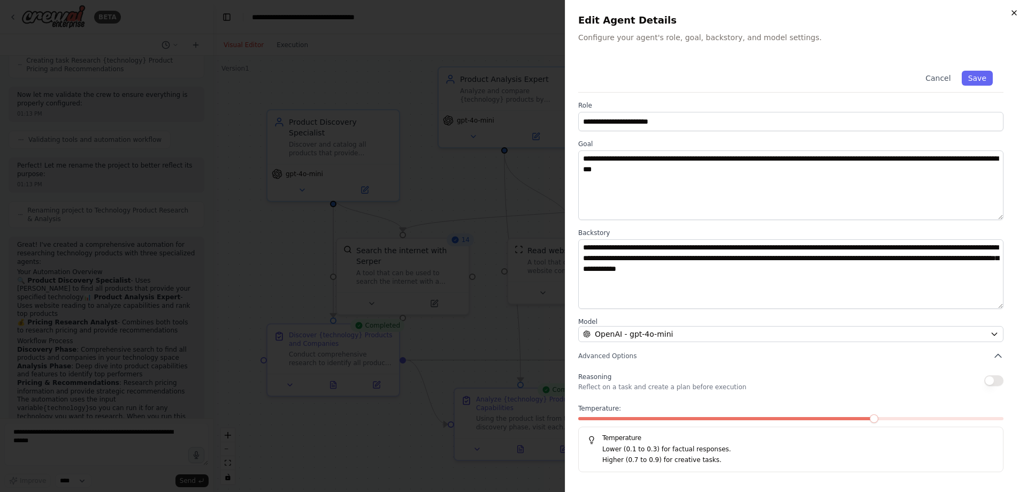
click at [1014, 9] on icon "button" at bounding box center [1014, 13] width 9 height 9
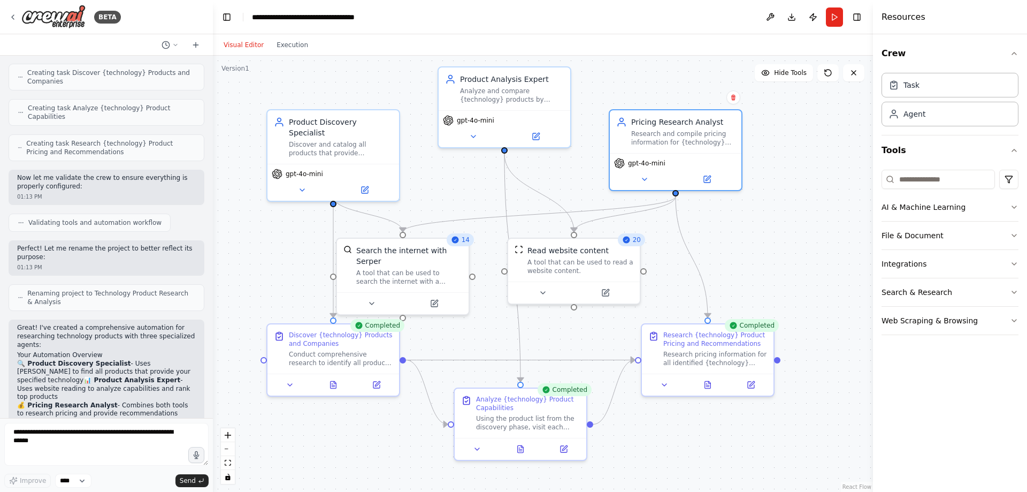
scroll to position [532, 0]
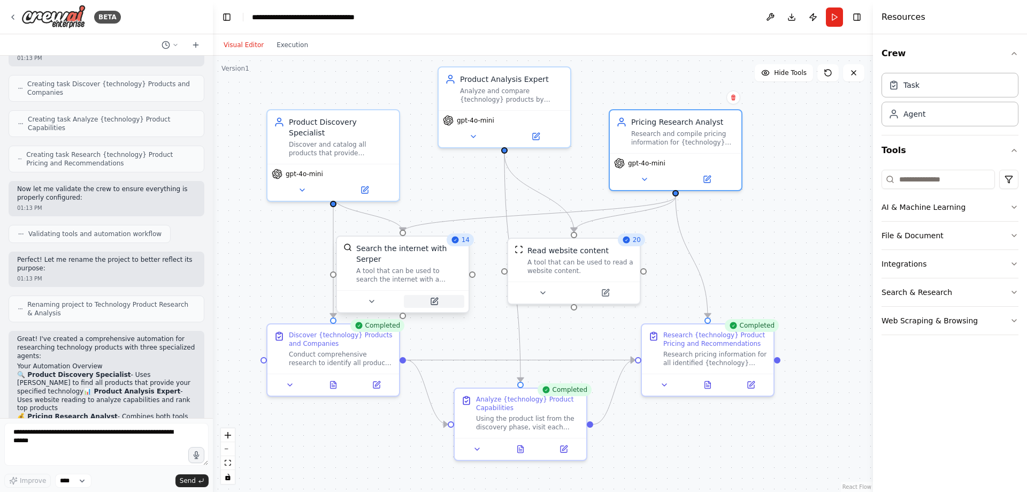
click at [435, 297] on icon at bounding box center [434, 301] width 9 height 9
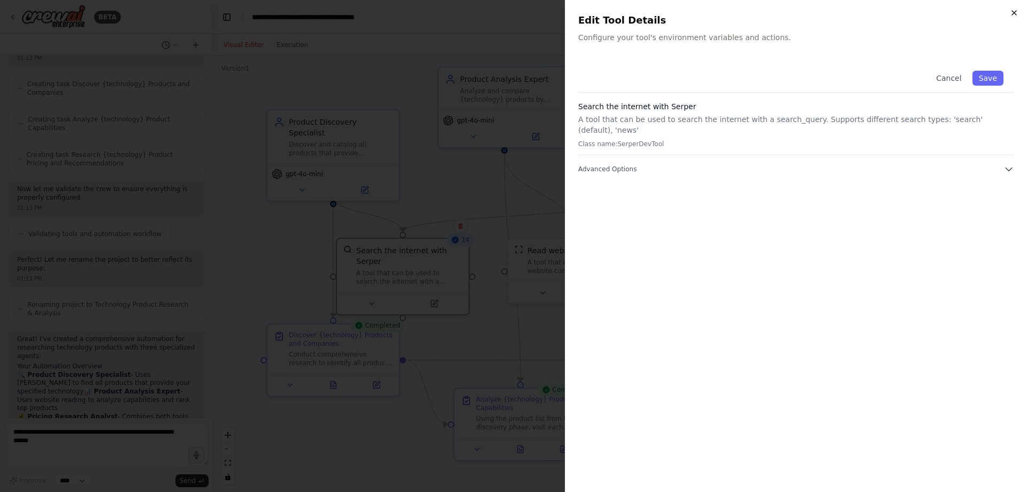
click at [1016, 13] on icon "button" at bounding box center [1014, 13] width 9 height 9
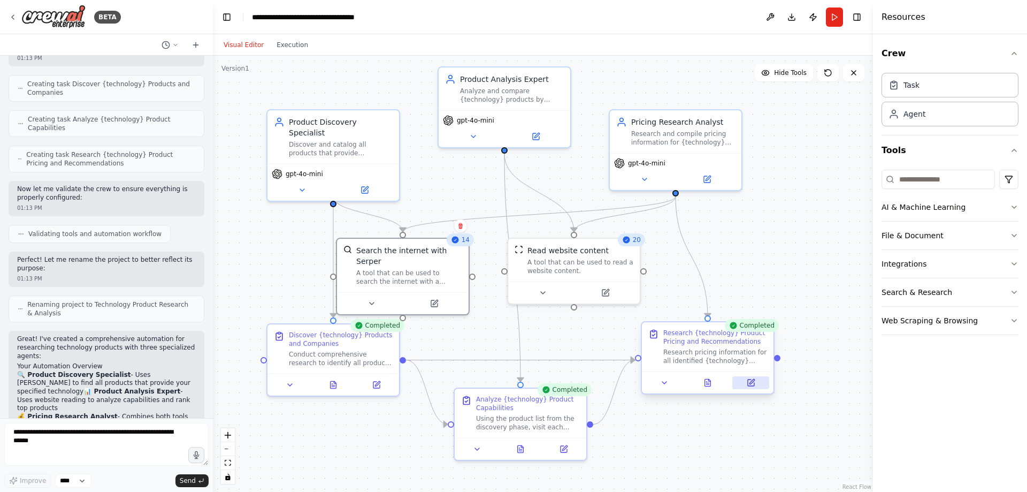
click at [752, 382] on icon at bounding box center [751, 381] width 5 height 5
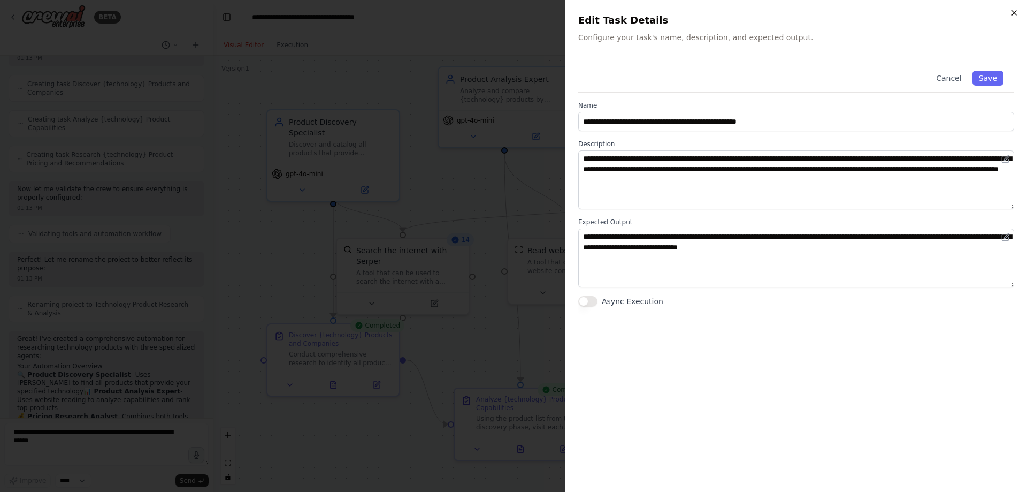
click at [1016, 9] on icon "button" at bounding box center [1014, 13] width 9 height 9
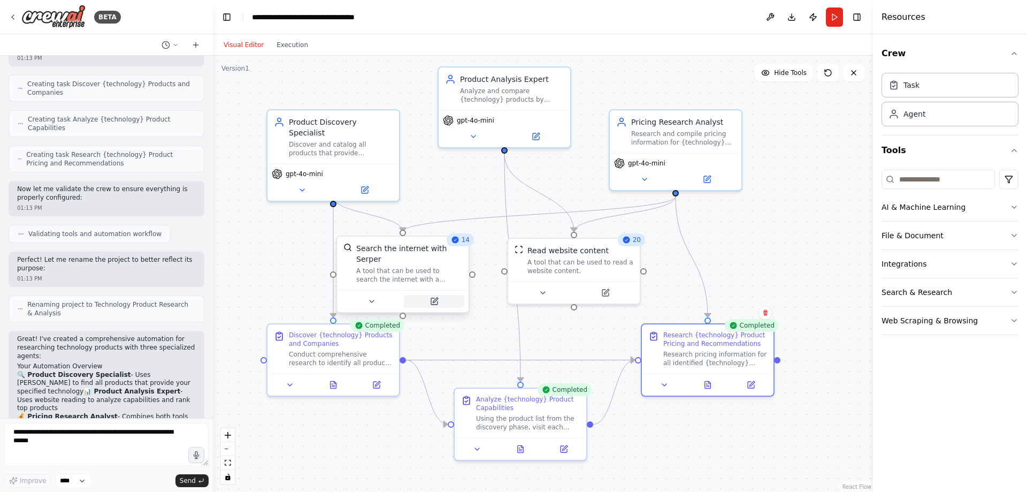
click at [434, 295] on button at bounding box center [434, 301] width 60 height 13
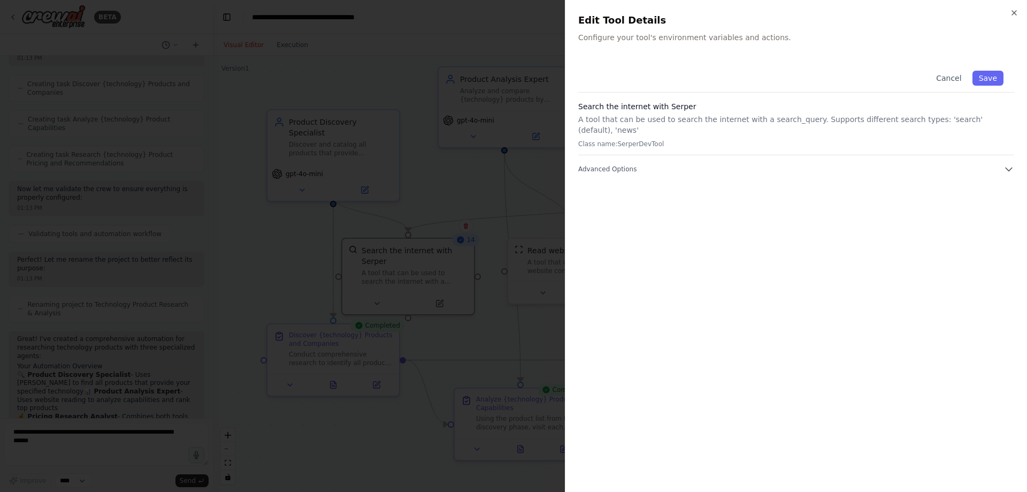
click at [792, 168] on div "Cancel Save Search the internet with Serper A tool that can be used to search t…" at bounding box center [796, 269] width 436 height 419
click at [1001, 164] on button "Advanced Options" at bounding box center [796, 169] width 436 height 11
click at [1014, 13] on icon "button" at bounding box center [1014, 13] width 4 height 4
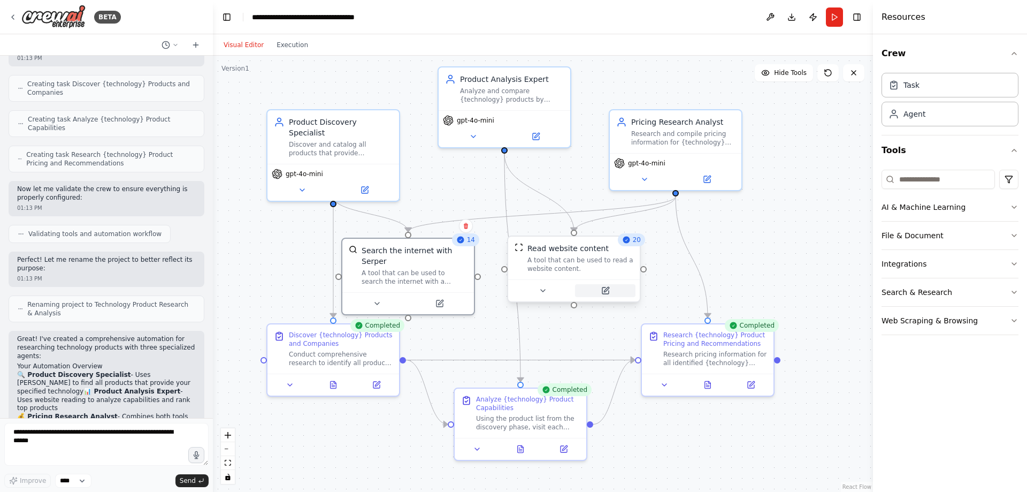
click at [605, 293] on button at bounding box center [605, 290] width 60 height 13
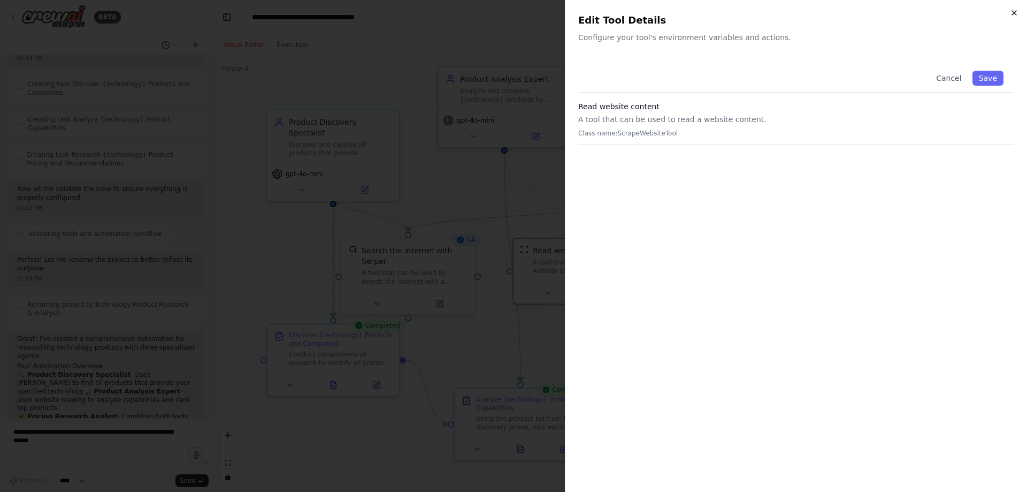
click at [1016, 14] on icon "button" at bounding box center [1014, 13] width 9 height 9
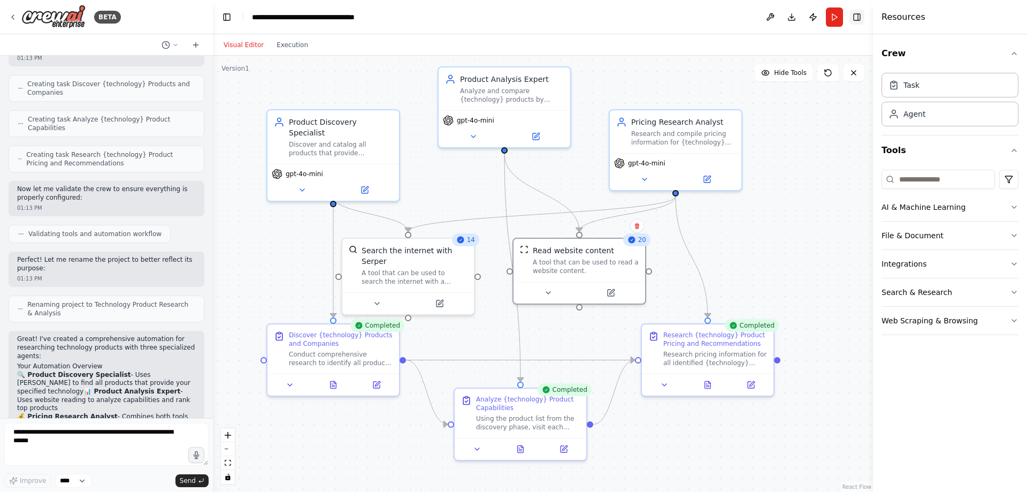
click at [858, 18] on button "Toggle Right Sidebar" at bounding box center [856, 17] width 15 height 15
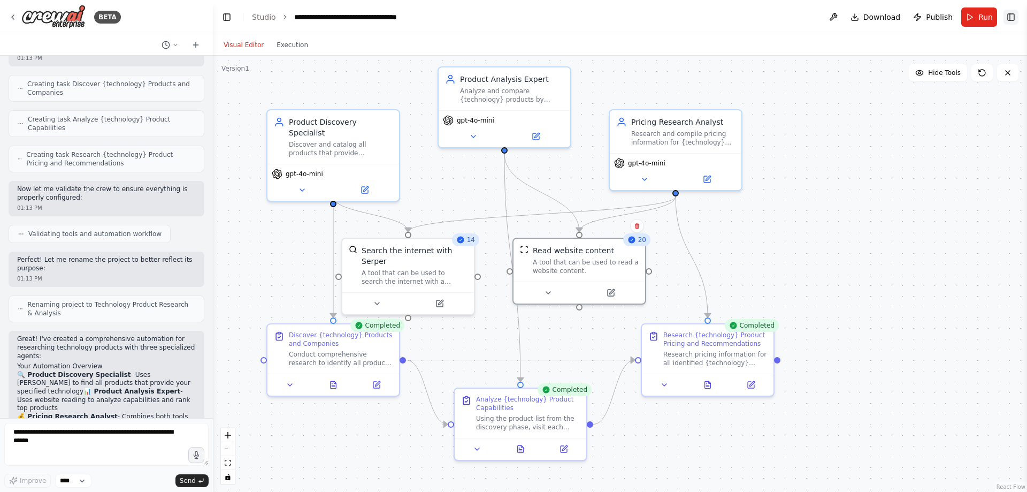
click at [1012, 14] on button "Toggle Right Sidebar" at bounding box center [1010, 17] width 15 height 15
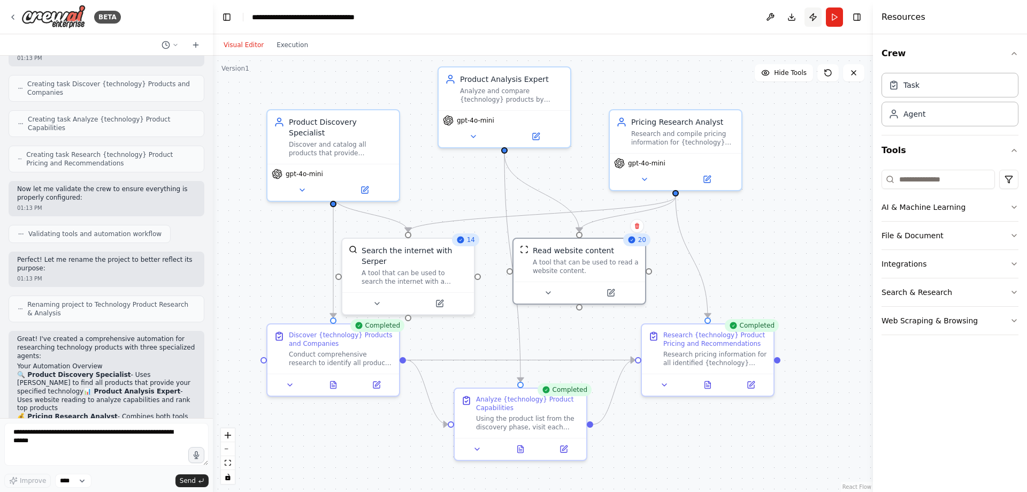
click at [813, 16] on button "Publish" at bounding box center [812, 16] width 17 height 19
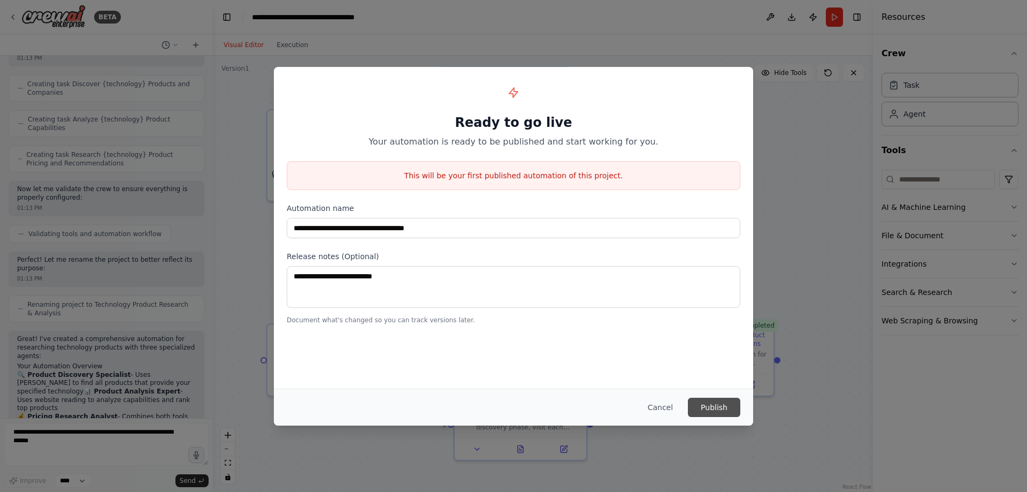
click at [720, 409] on button "Publish" at bounding box center [714, 406] width 52 height 19
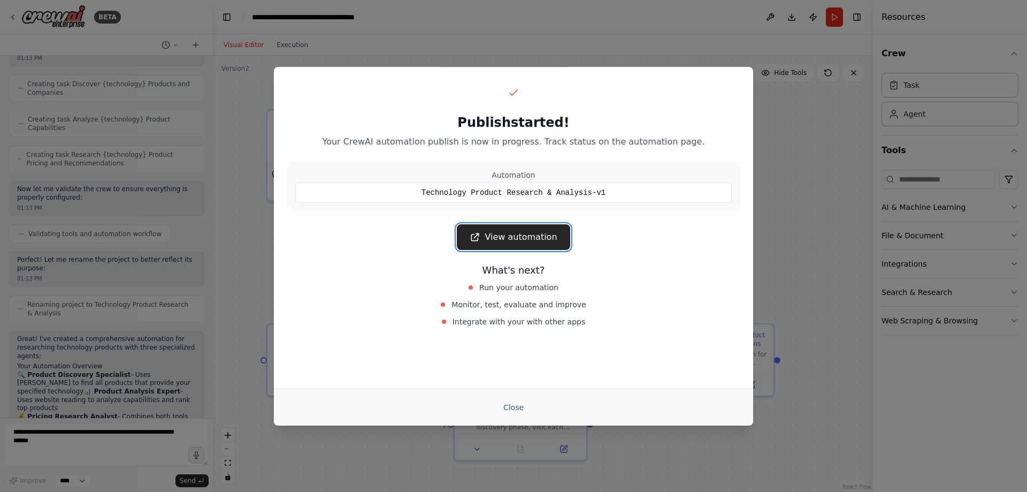
click at [510, 238] on link "View automation" at bounding box center [513, 237] width 113 height 26
click at [517, 407] on button "Close" at bounding box center [513, 406] width 37 height 19
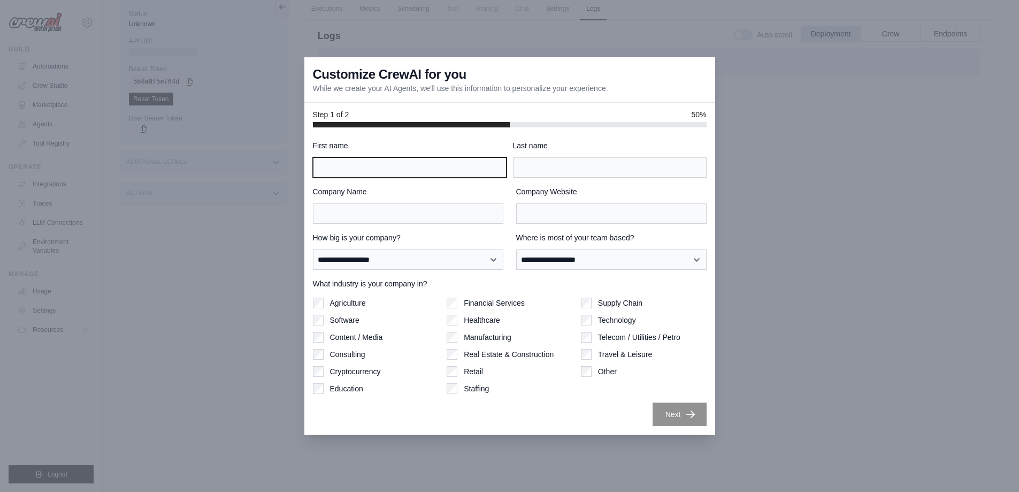
click at [449, 168] on input "First name" at bounding box center [410, 167] width 194 height 20
type input "****"
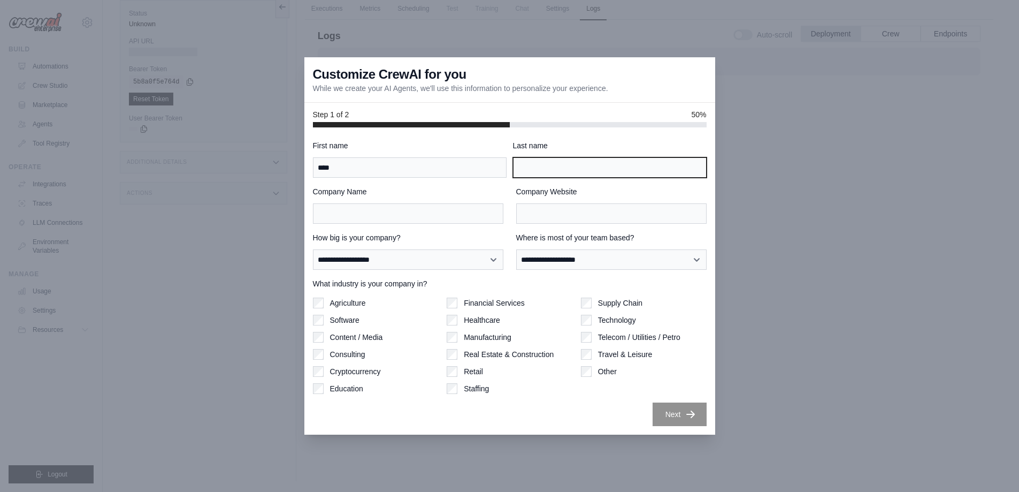
type input "**********"
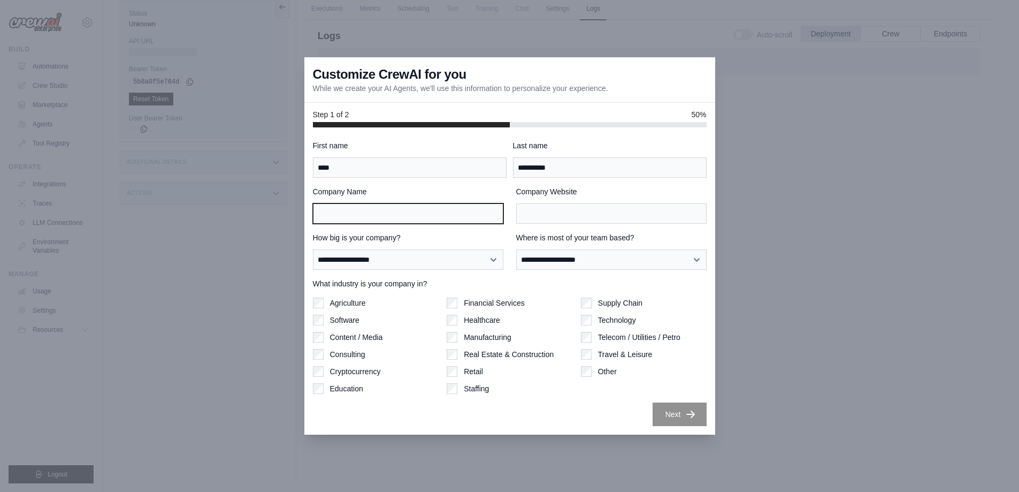
type input "**********"
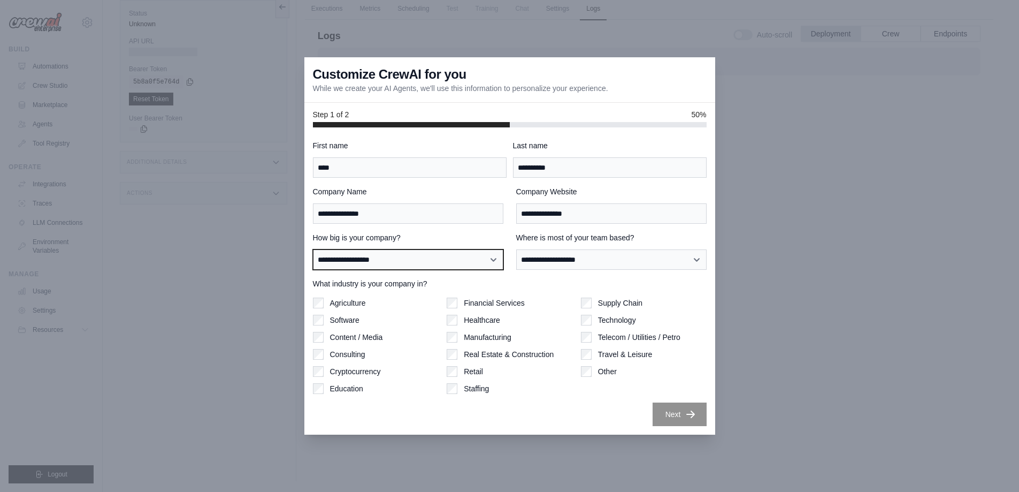
click at [473, 264] on select "**********" at bounding box center [408, 259] width 190 height 20
select select "**********"
click at [313, 249] on select "**********" at bounding box center [408, 259] width 190 height 20
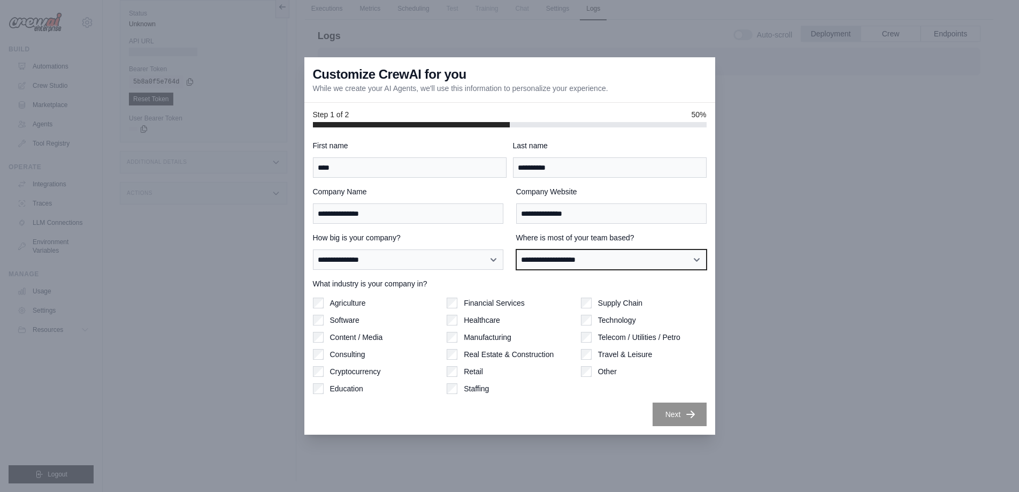
click at [578, 262] on select "**********" at bounding box center [611, 259] width 190 height 20
select select "**********"
click at [516, 249] on select "**********" at bounding box center [611, 259] width 190 height 20
click at [681, 410] on button "Next" at bounding box center [680, 414] width 54 height 24
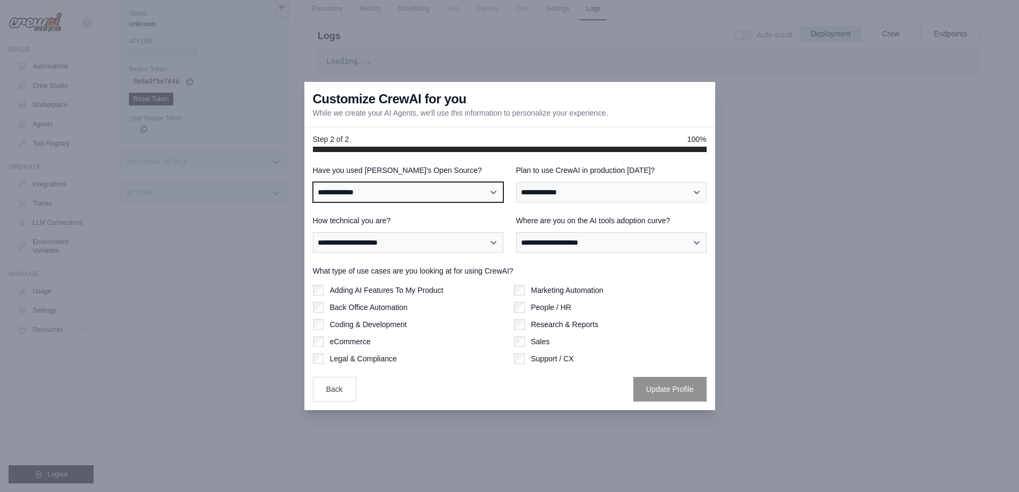
click at [470, 193] on select "**********" at bounding box center [408, 192] width 190 height 20
select select "**********"
click at [313, 182] on select "**********" at bounding box center [408, 192] width 190 height 20
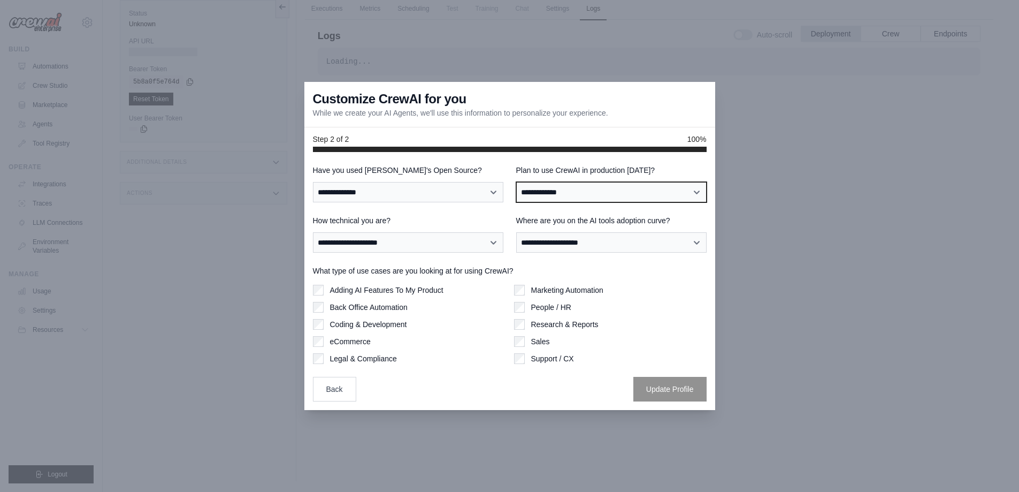
click at [557, 189] on select "**********" at bounding box center [611, 192] width 190 height 20
select select "****"
click at [516, 182] on select "**********" at bounding box center [611, 192] width 190 height 20
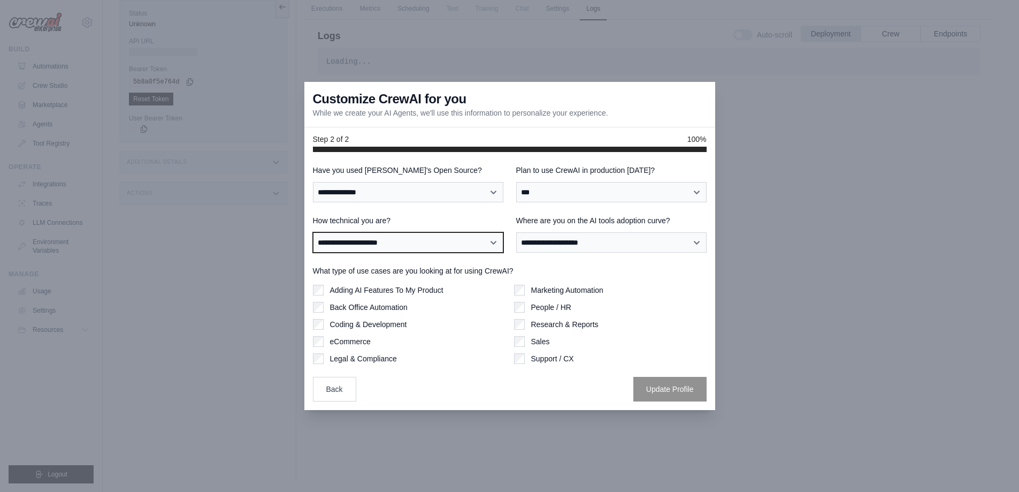
click at [411, 241] on select "**********" at bounding box center [408, 242] width 190 height 20
select select "**********"
click at [313, 232] on select "**********" at bounding box center [408, 242] width 190 height 20
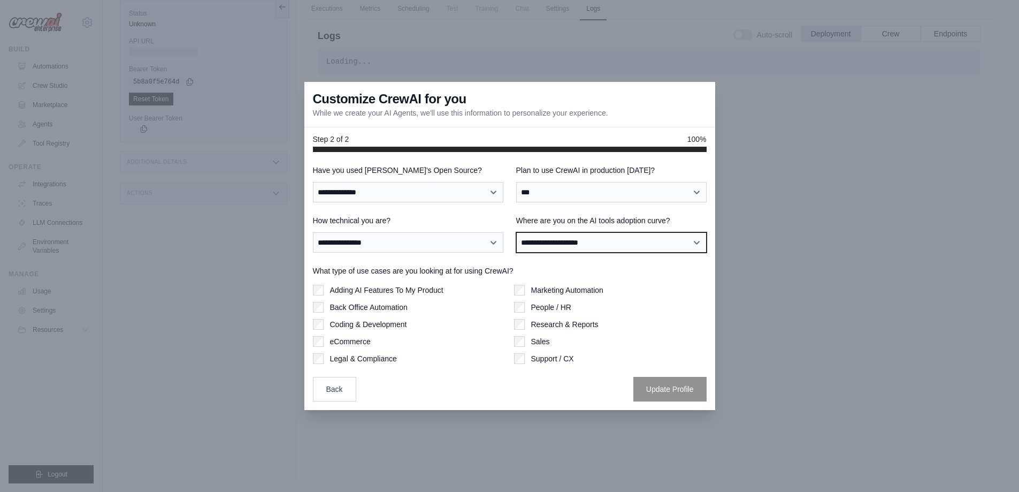
click at [544, 245] on select "**********" at bounding box center [611, 242] width 190 height 20
select select "**********"
click at [516, 232] on select "**********" at bounding box center [611, 242] width 190 height 20
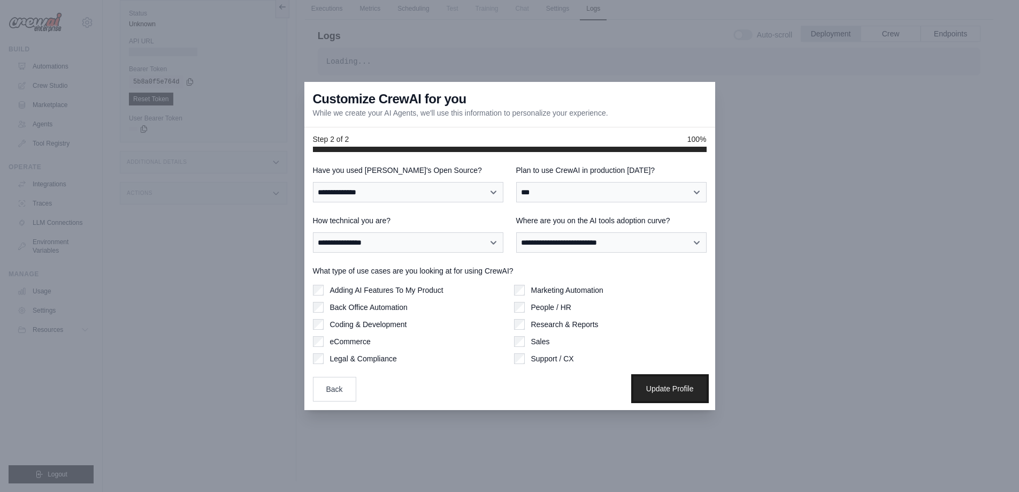
click at [664, 392] on button "Update Profile" at bounding box center [669, 388] width 73 height 25
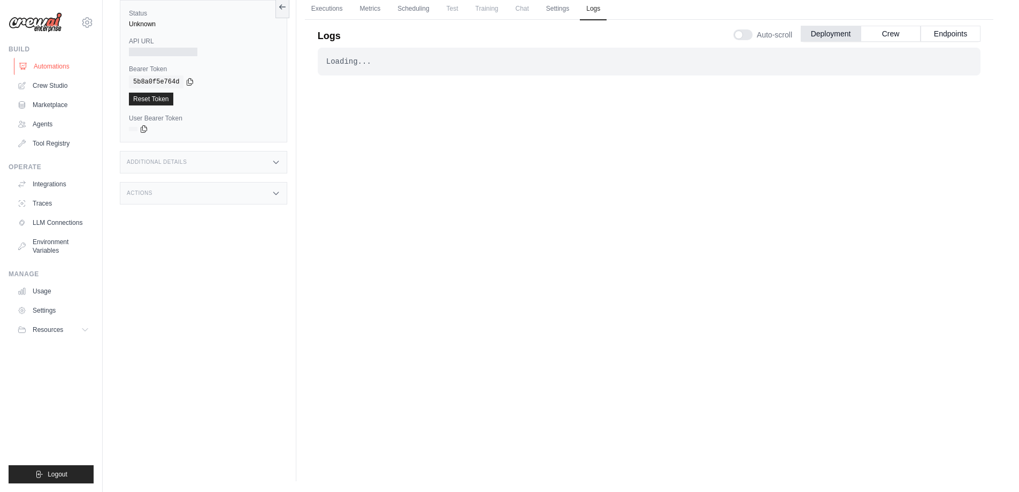
click at [55, 64] on link "Automations" at bounding box center [54, 66] width 81 height 17
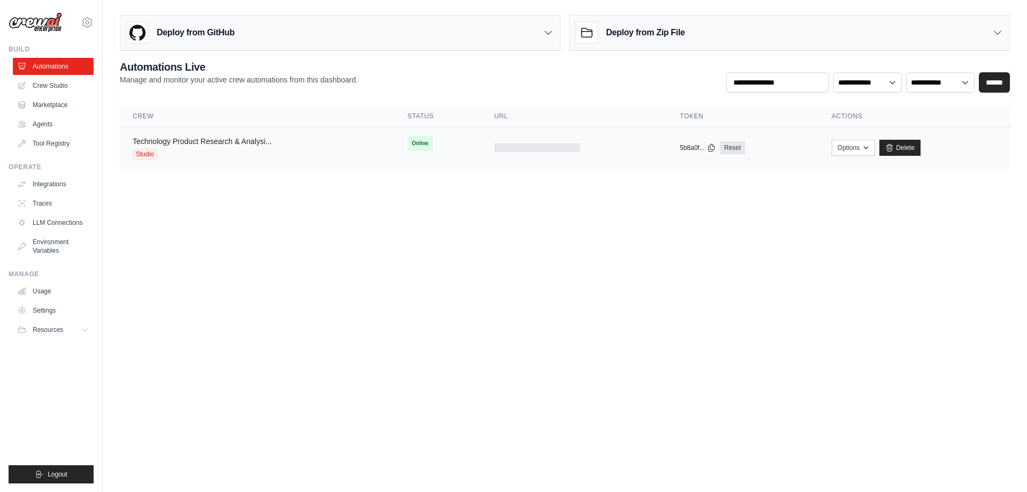
click at [209, 141] on link "Technology Product Research & Analysi..." at bounding box center [202, 141] width 139 height 9
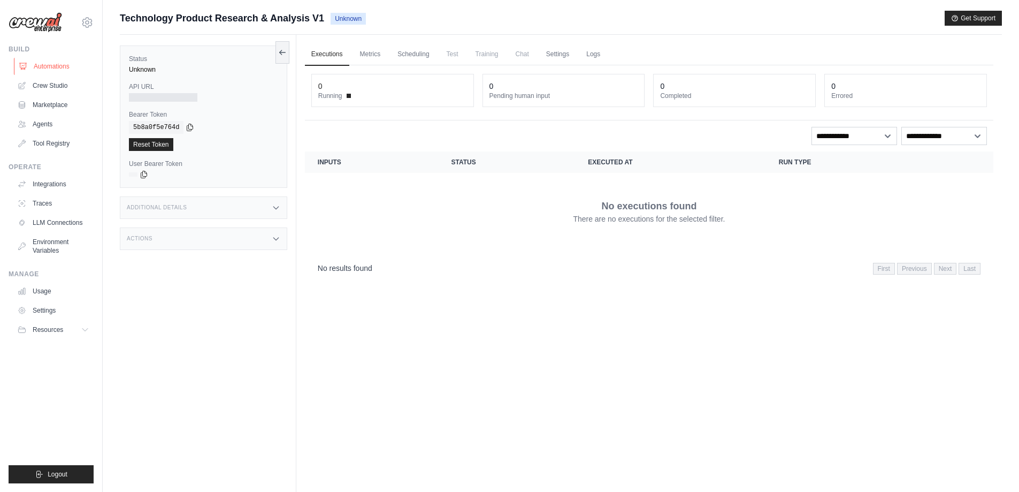
click at [59, 66] on link "Automations" at bounding box center [54, 66] width 81 height 17
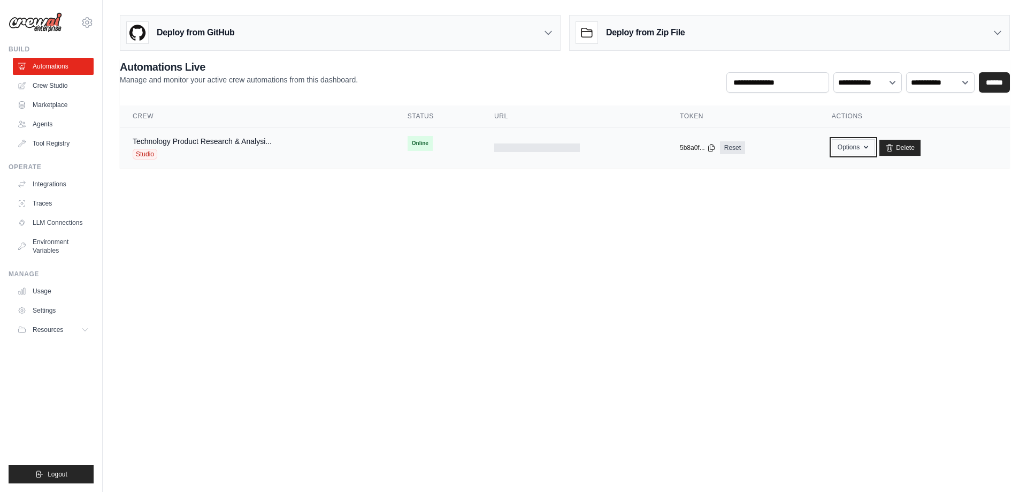
click at [865, 144] on icon "button" at bounding box center [866, 147] width 9 height 9
click at [630, 246] on body "[EMAIL_ADDRESS][DOMAIN_NAME] Settings Build Automations Crew Studio" at bounding box center [513, 246] width 1027 height 492
click at [607, 338] on body "garydesjardins7787@gmail.com Settings Build Automations Crew Studio" at bounding box center [513, 246] width 1027 height 492
click at [30, 123] on link "Agents" at bounding box center [54, 124] width 81 height 17
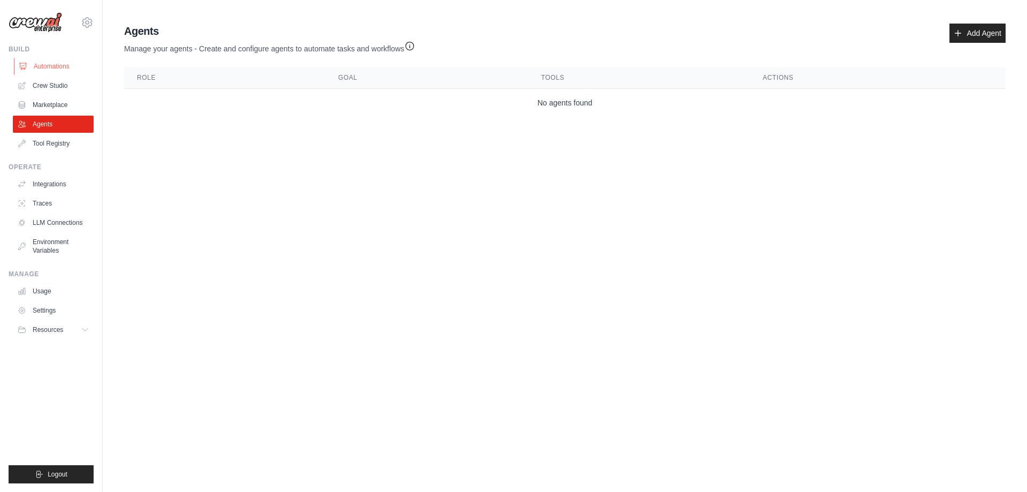
click at [45, 64] on link "Automations" at bounding box center [54, 66] width 81 height 17
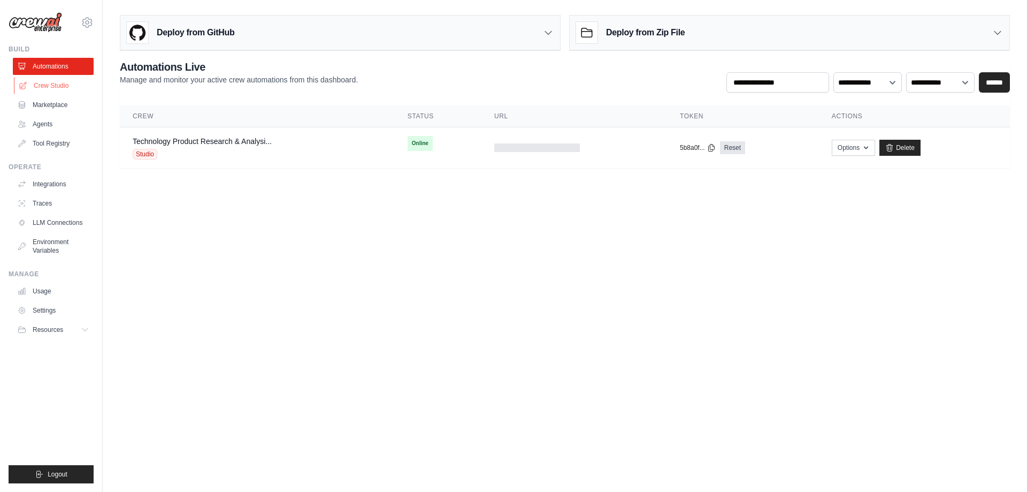
click at [52, 85] on link "Crew Studio" at bounding box center [54, 85] width 81 height 17
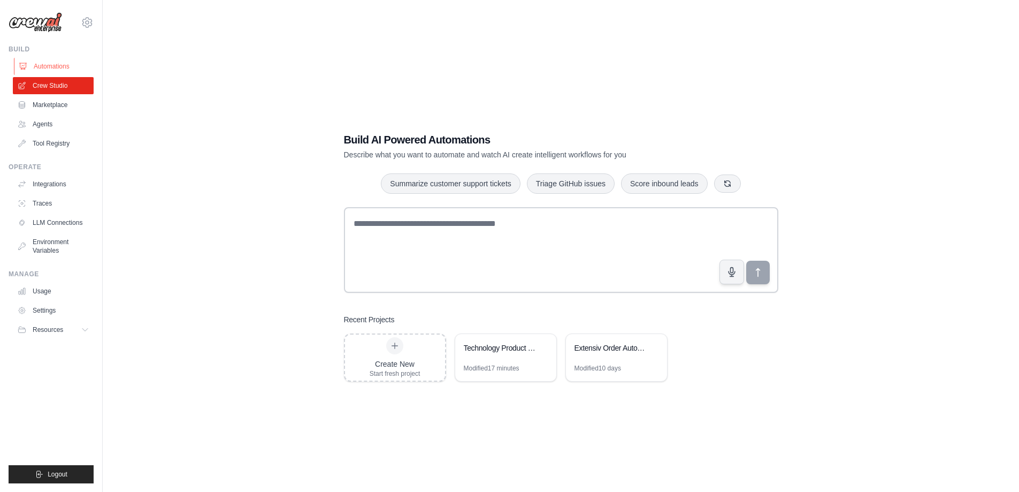
click at [52, 63] on link "Automations" at bounding box center [54, 66] width 81 height 17
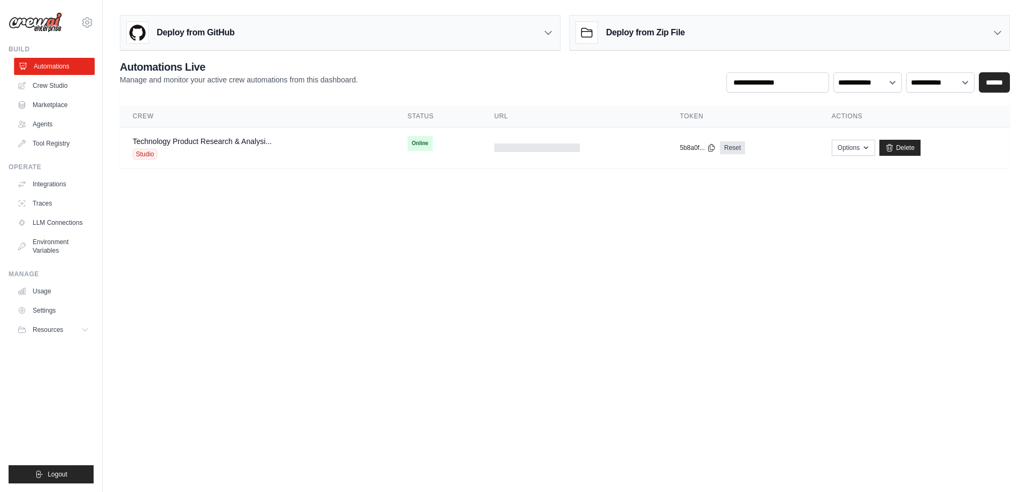
click at [50, 66] on link "Automations" at bounding box center [54, 66] width 81 height 17
click at [56, 82] on link "Crew Studio" at bounding box center [53, 85] width 81 height 17
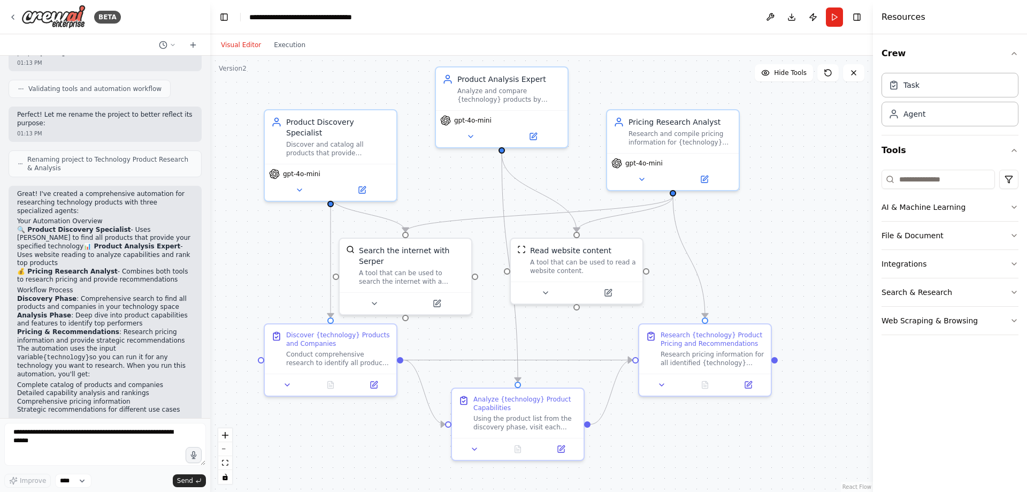
scroll to position [660, 0]
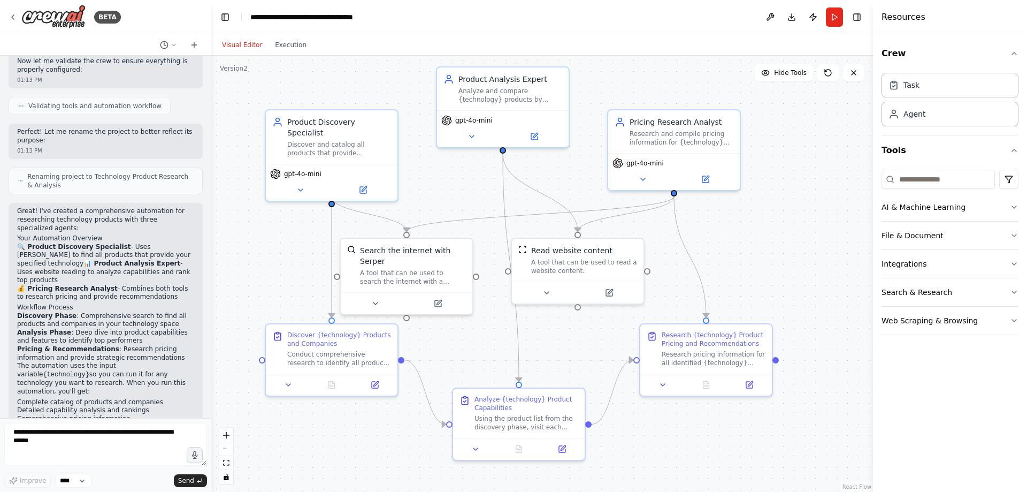
drag, startPoint x: 209, startPoint y: 300, endPoint x: 212, endPoint y: 105, distance: 194.2
click at [211, 105] on div "BETA I want to research all of the product available for a specific technology.…" at bounding box center [513, 246] width 1027 height 492
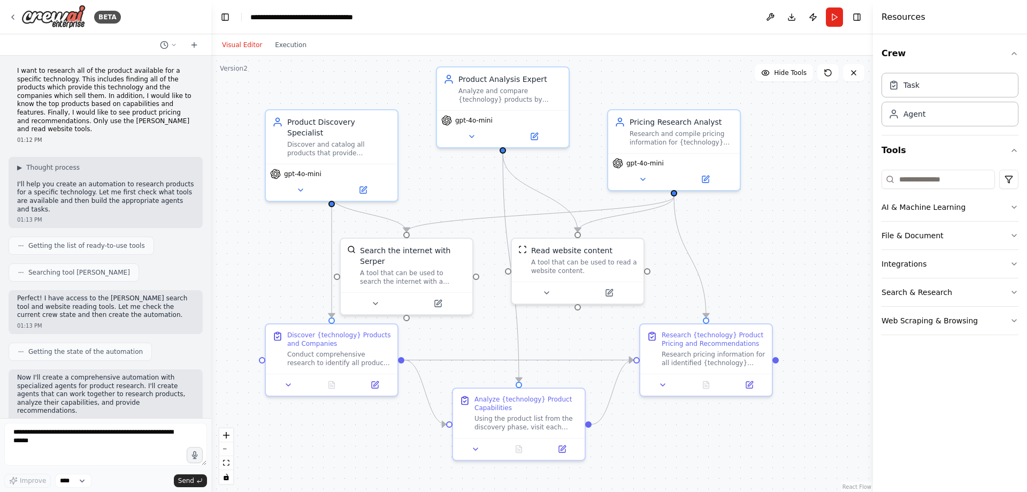
scroll to position [0, 0]
click at [813, 18] on button "Publish" at bounding box center [812, 16] width 17 height 19
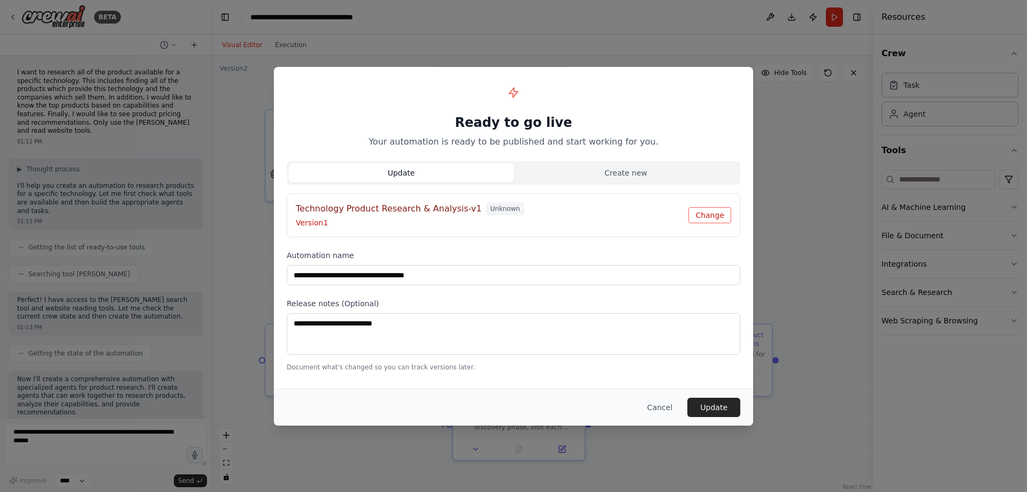
click at [709, 216] on button "Change" at bounding box center [709, 215] width 43 height 16
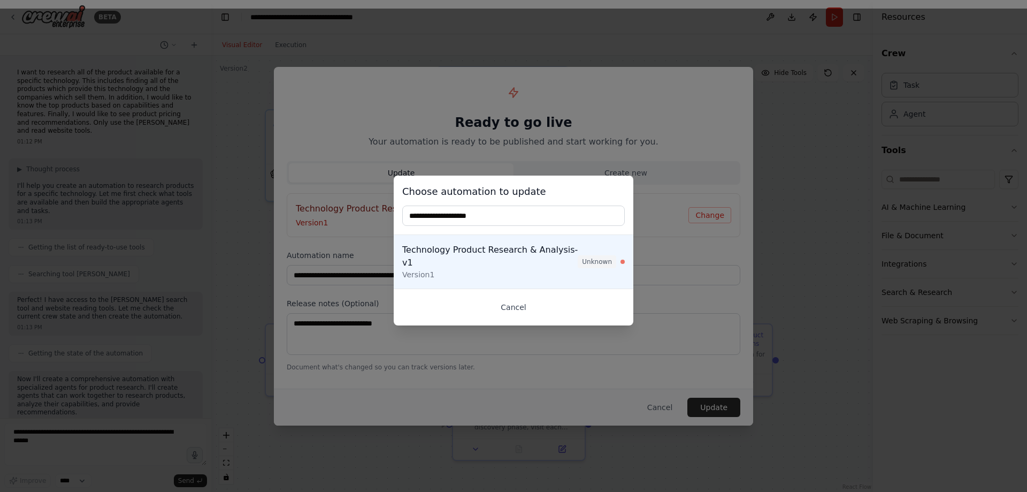
click at [524, 299] on button "Cancel" at bounding box center [513, 306] width 223 height 19
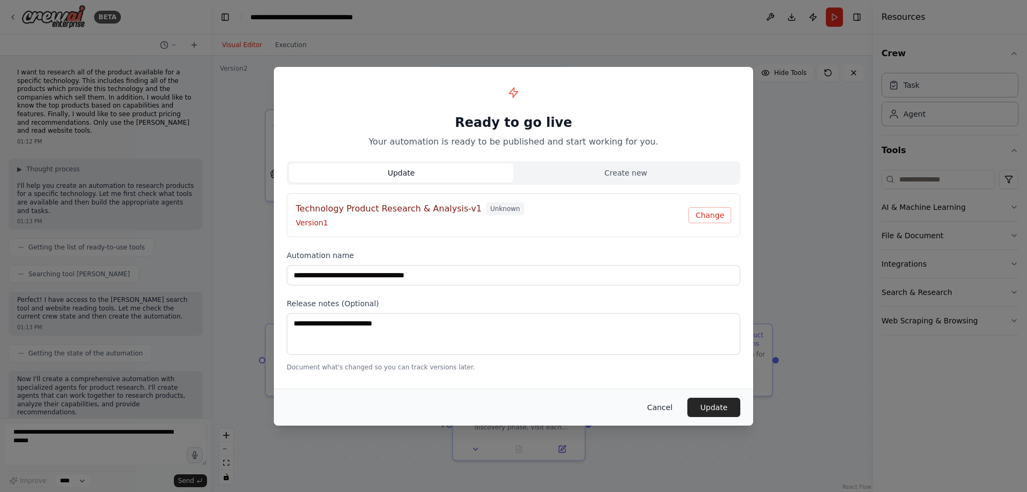
click at [670, 411] on button "Cancel" at bounding box center [660, 406] width 42 height 19
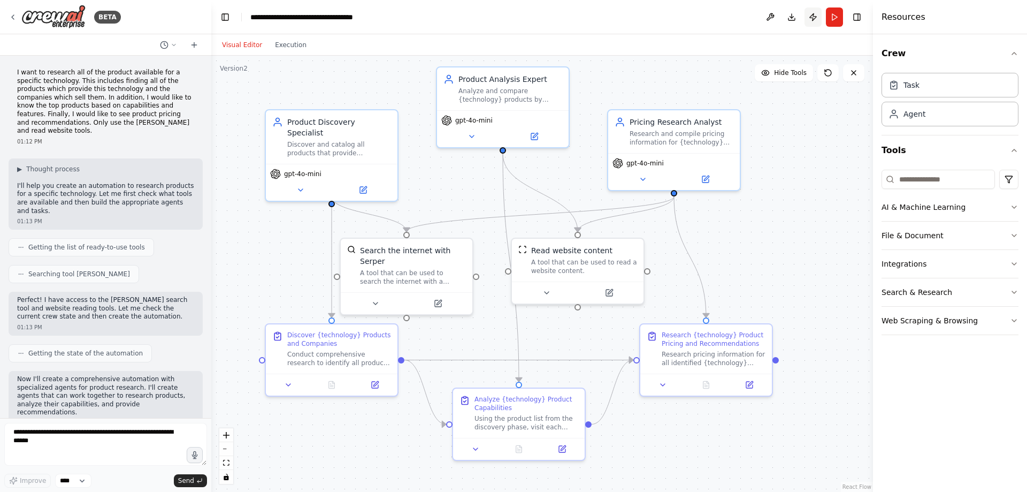
click at [813, 16] on button "Publish" at bounding box center [812, 16] width 17 height 19
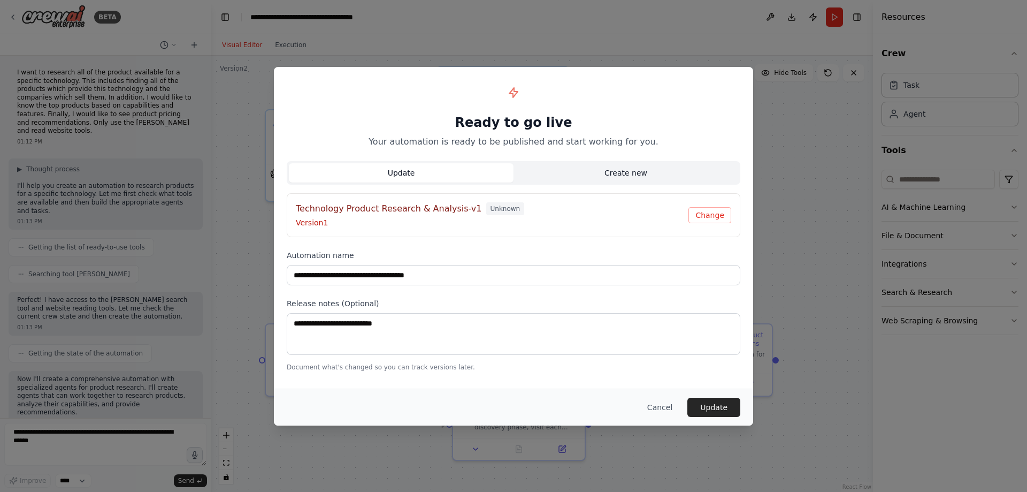
click at [631, 176] on button "Create new" at bounding box center [626, 172] width 225 height 19
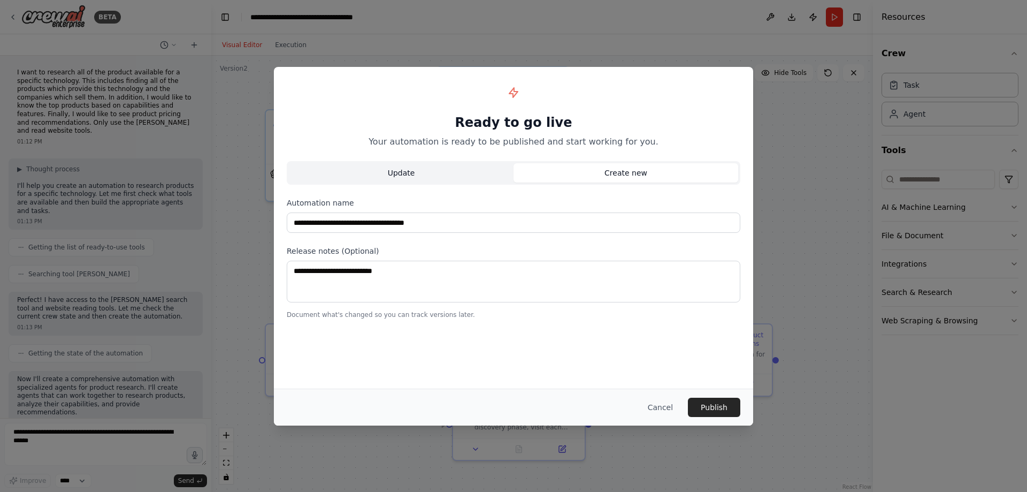
click at [464, 180] on button "Update" at bounding box center [401, 172] width 225 height 19
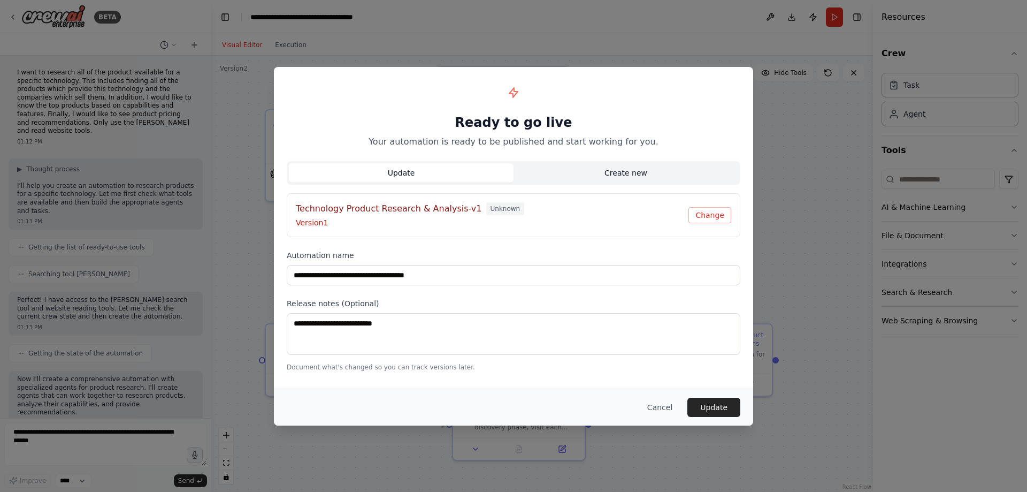
click at [586, 173] on button "Create new" at bounding box center [626, 172] width 225 height 19
type input "**********"
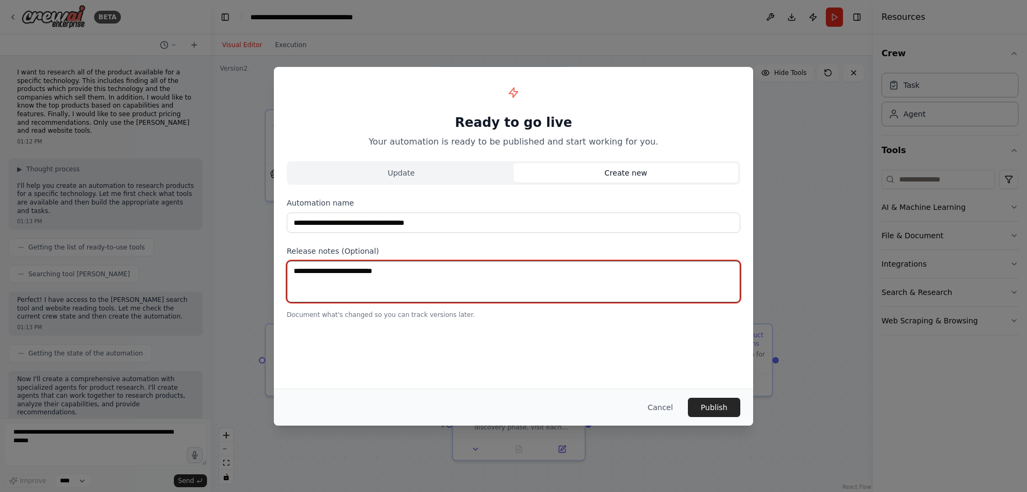
click at [531, 283] on textarea at bounding box center [514, 281] width 454 height 42
type textarea "**********"
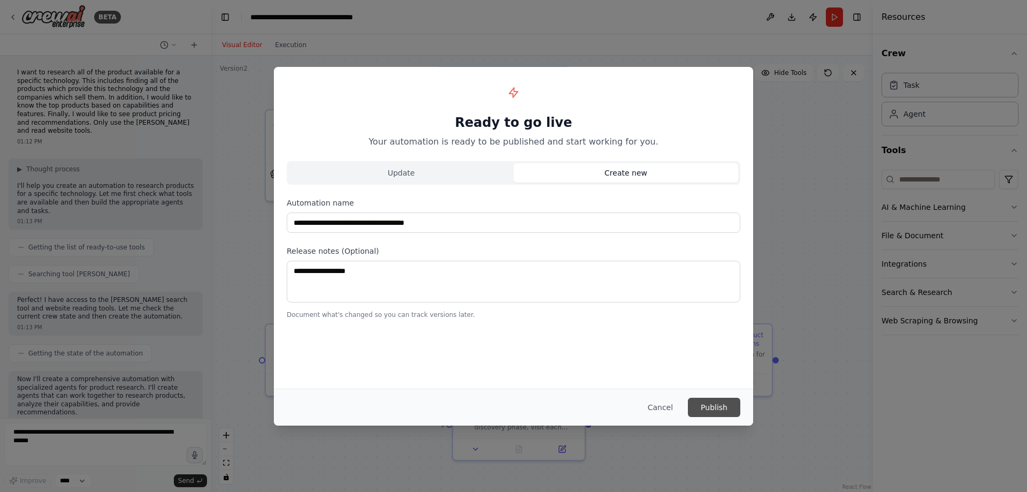
click at [718, 408] on button "Publish" at bounding box center [714, 406] width 52 height 19
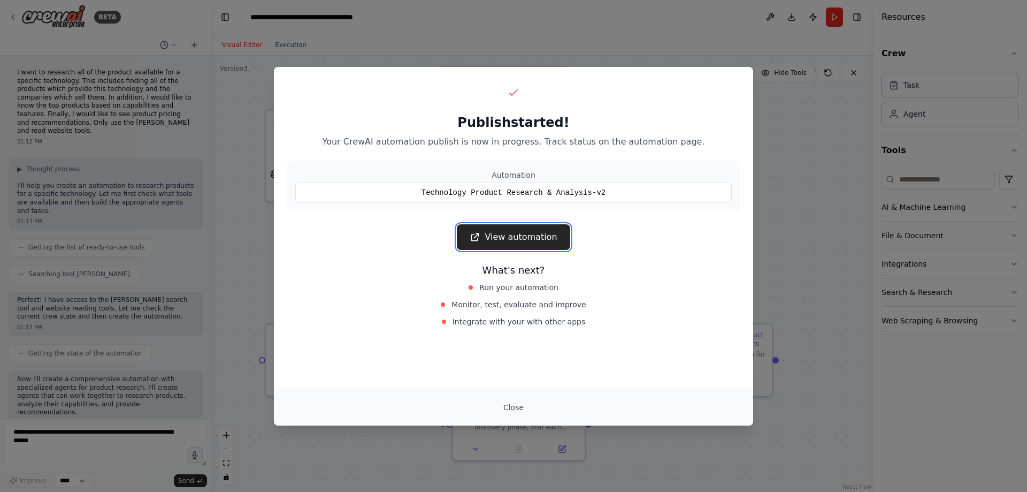
click at [518, 235] on link "View automation" at bounding box center [513, 237] width 113 height 26
drag, startPoint x: 515, startPoint y: 403, endPoint x: 520, endPoint y: 377, distance: 26.6
click at [517, 396] on div "Close" at bounding box center [513, 406] width 479 height 37
click at [516, 409] on button "Close" at bounding box center [513, 406] width 37 height 19
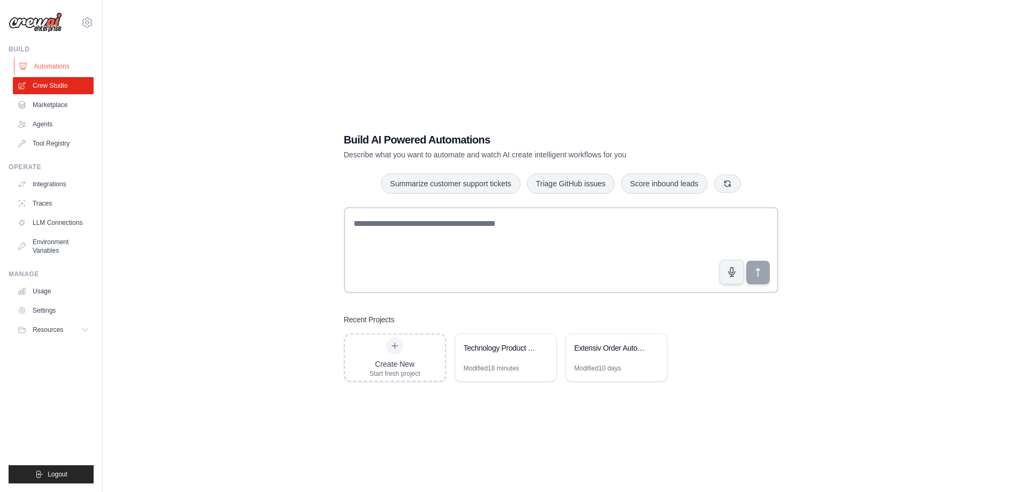
click at [56, 69] on link "Automations" at bounding box center [54, 66] width 81 height 17
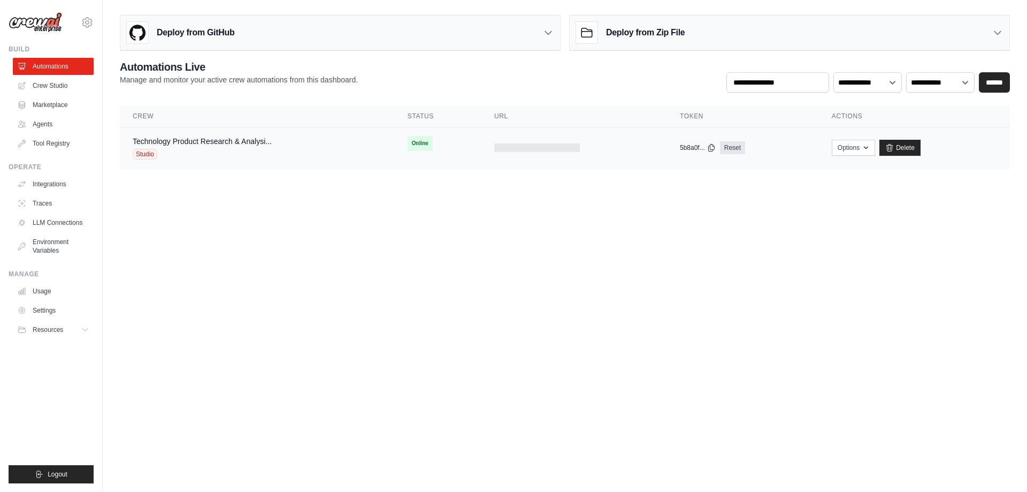
click at [147, 146] on div "Technology Product Research & Analysi..." at bounding box center [202, 141] width 139 height 11
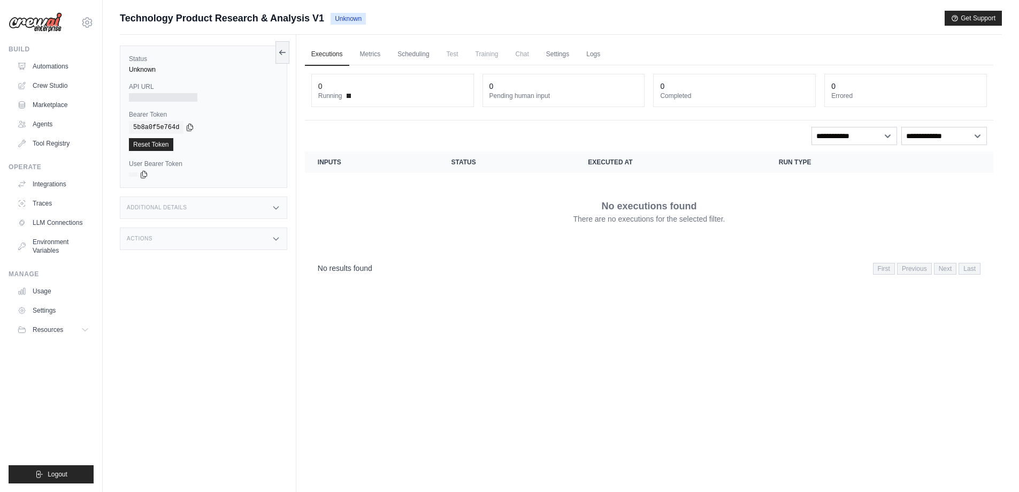
click at [273, 209] on icon at bounding box center [276, 207] width 9 height 9
click at [275, 239] on icon at bounding box center [275, 238] width 5 height 3
click at [275, 239] on icon at bounding box center [276, 238] width 9 height 9
click at [281, 52] on icon at bounding box center [282, 52] width 6 height 0
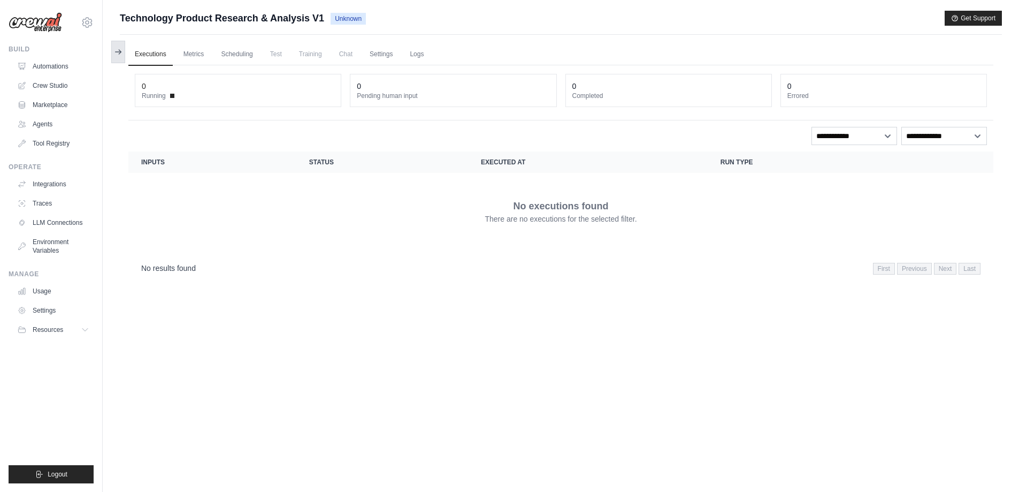
click at [116, 48] on icon at bounding box center [118, 52] width 9 height 9
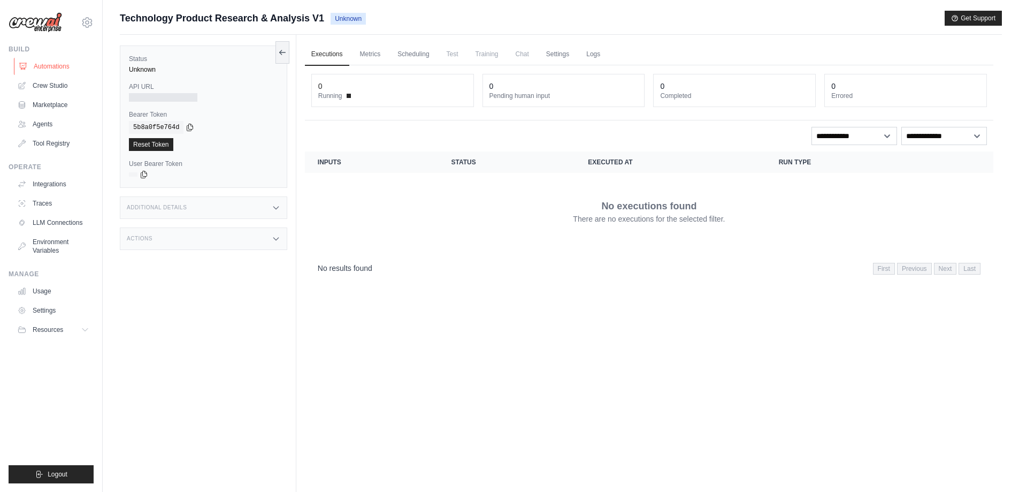
click at [54, 68] on link "Automations" at bounding box center [54, 66] width 81 height 17
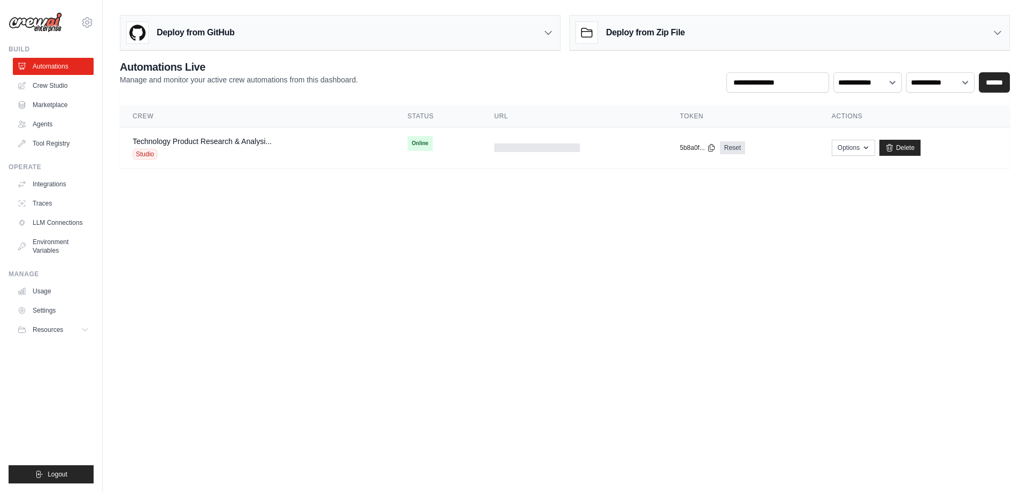
click at [550, 33] on icon at bounding box center [548, 33] width 6 height 3
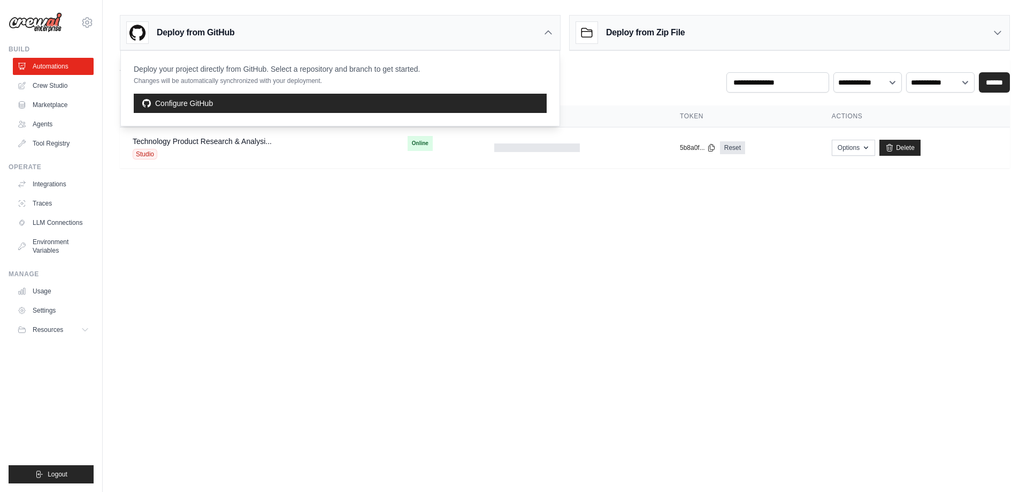
click at [550, 33] on icon at bounding box center [548, 32] width 6 height 3
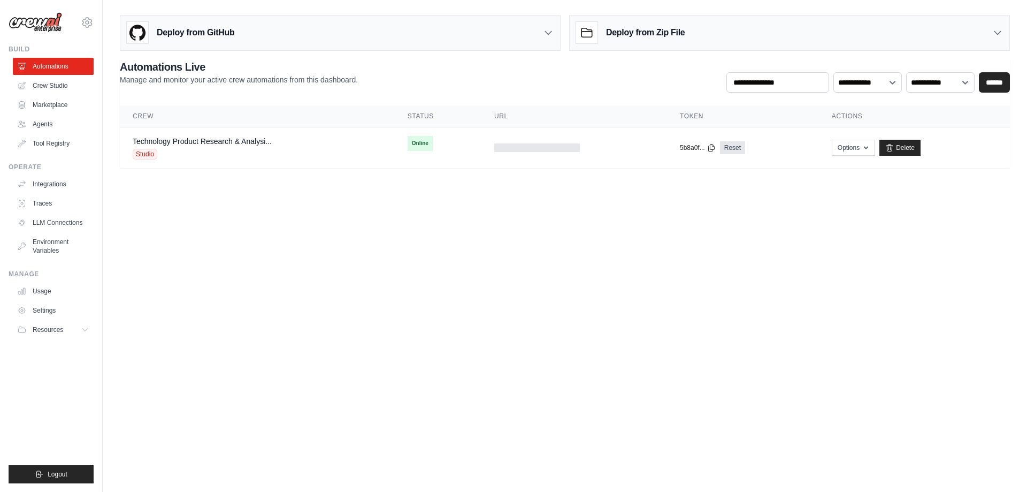
click at [994, 32] on icon at bounding box center [997, 32] width 11 height 11
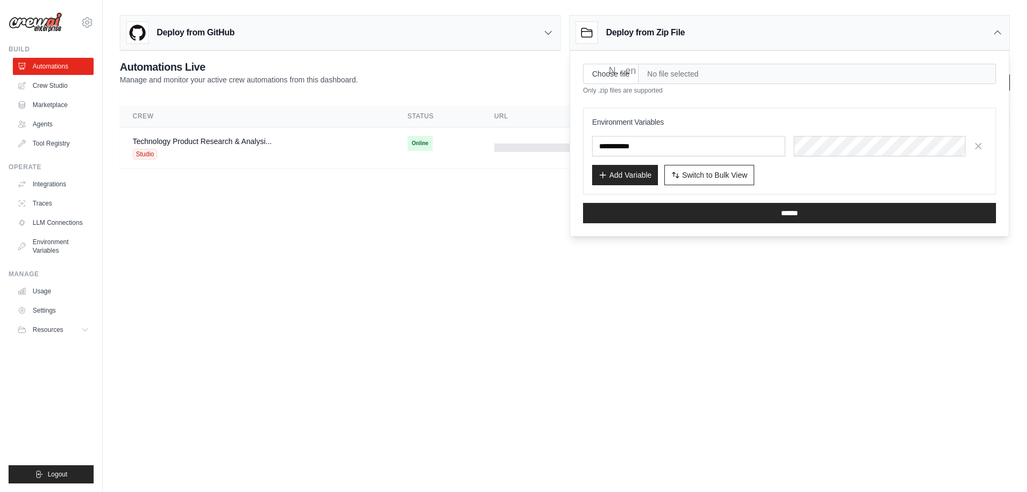
click at [994, 32] on icon at bounding box center [997, 32] width 11 height 11
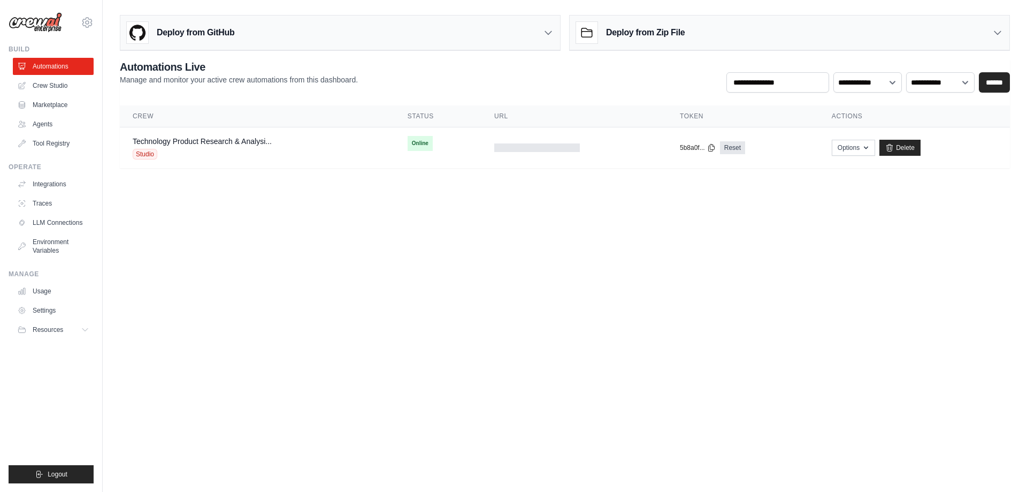
click at [572, 298] on body "garydesjardins7787@gmail.com Settings Build Automations Crew Studio" at bounding box center [513, 246] width 1027 height 492
click at [861, 147] on button "Options" at bounding box center [853, 147] width 43 height 16
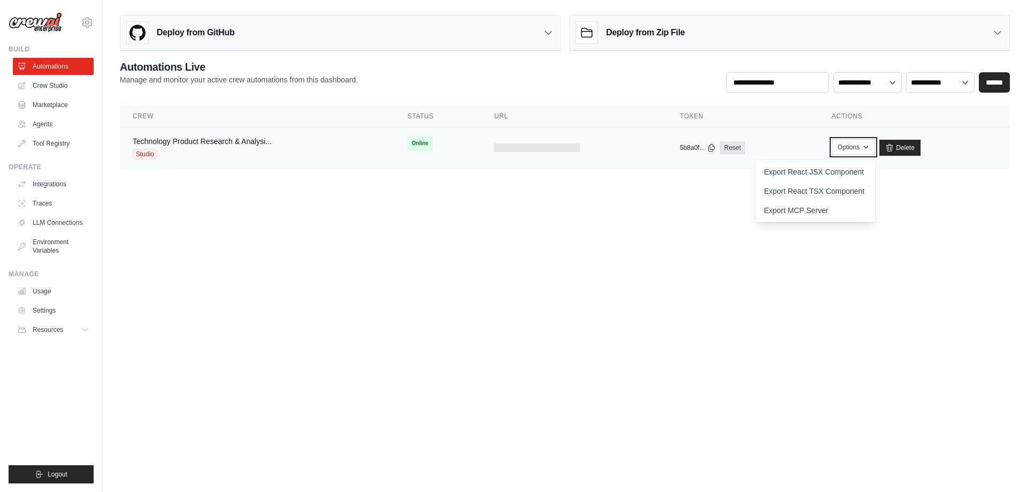
click at [861, 147] on button "Options" at bounding box center [853, 147] width 43 height 16
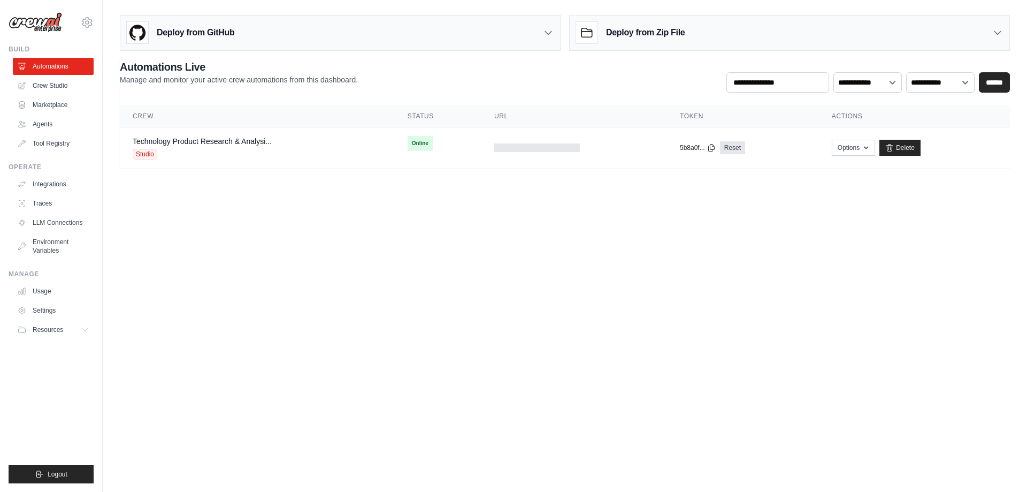
click at [550, 351] on body "garydesjardins7787@gmail.com Settings Build Automations Crew Studio" at bounding box center [513, 246] width 1027 height 492
click at [42, 65] on link "Automations" at bounding box center [54, 66] width 81 height 17
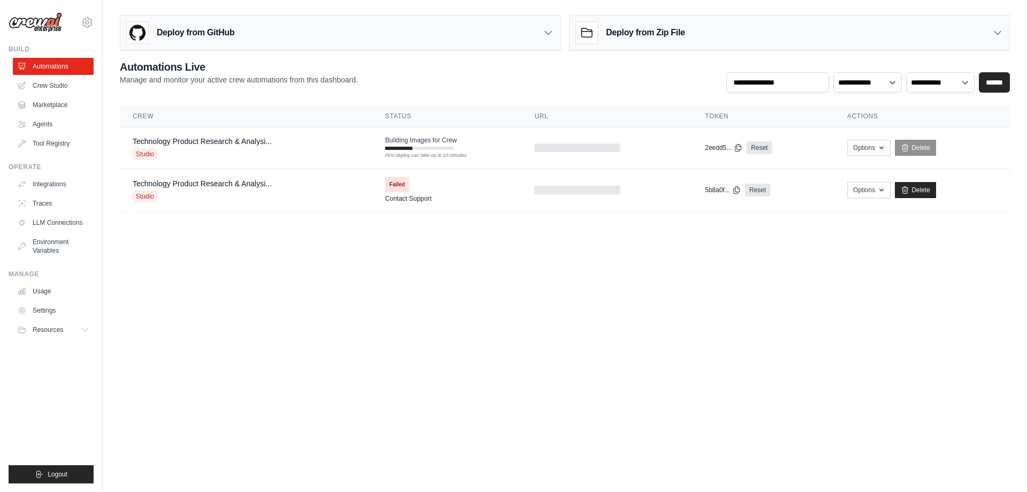
click at [505, 305] on body "garydesjardins7787@gmail.com Settings Build Automations Crew Studio" at bounding box center [513, 246] width 1027 height 492
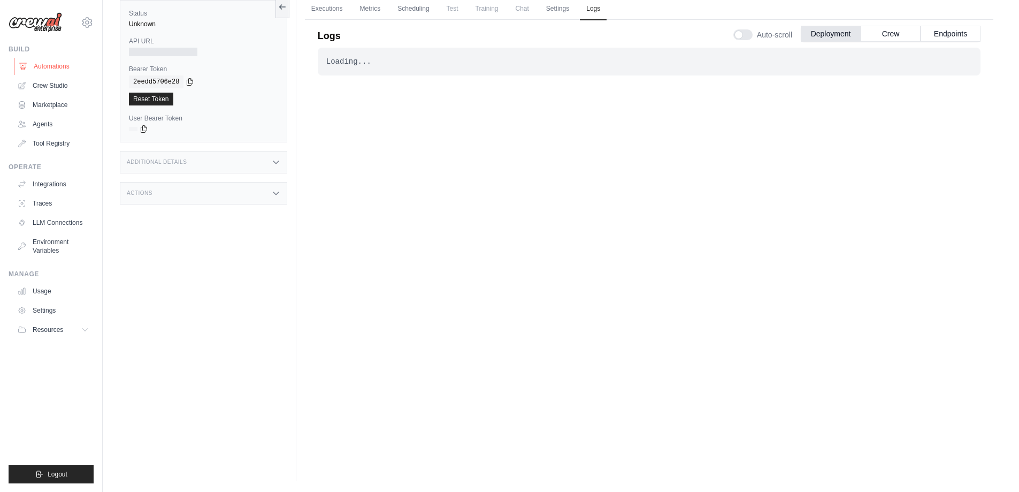
click at [64, 65] on link "Automations" at bounding box center [54, 66] width 81 height 17
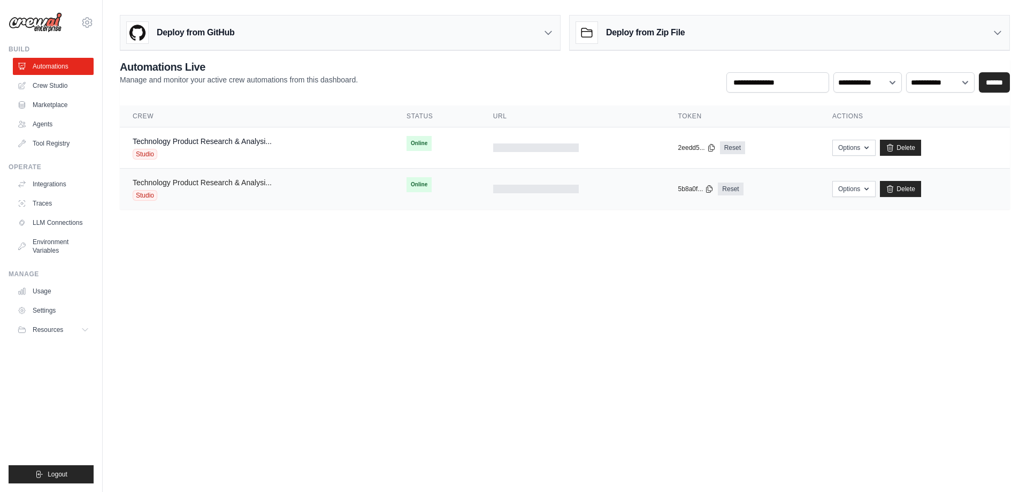
click at [158, 184] on link "Technology Product Research & Analysi..." at bounding box center [202, 182] width 139 height 9
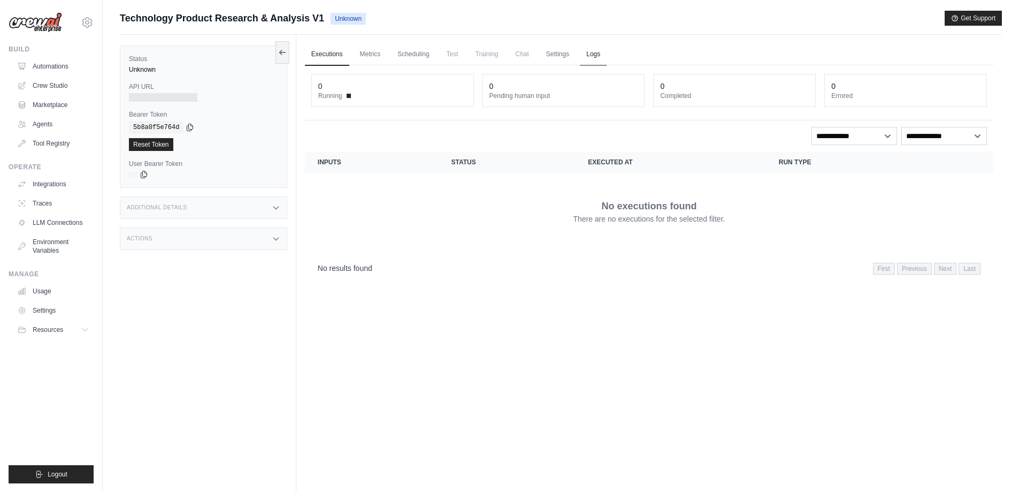
click at [597, 56] on link "Logs" at bounding box center [593, 54] width 27 height 22
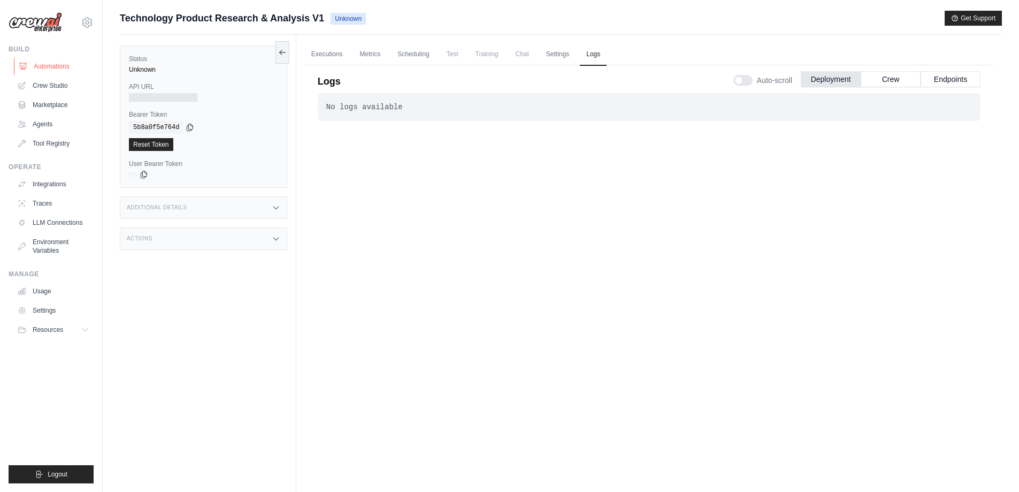
click at [52, 66] on link "Automations" at bounding box center [54, 66] width 81 height 17
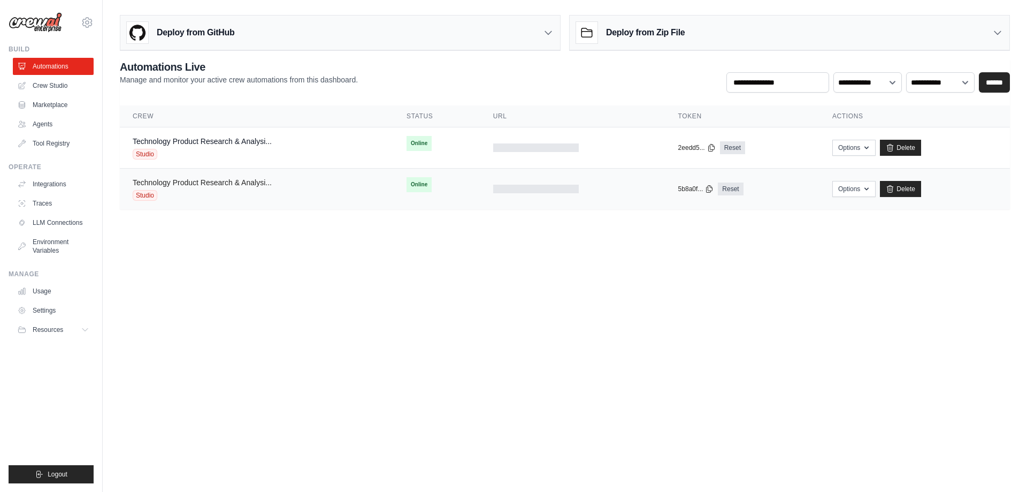
click at [184, 185] on link "Technology Product Research & Analysi..." at bounding box center [202, 182] width 139 height 9
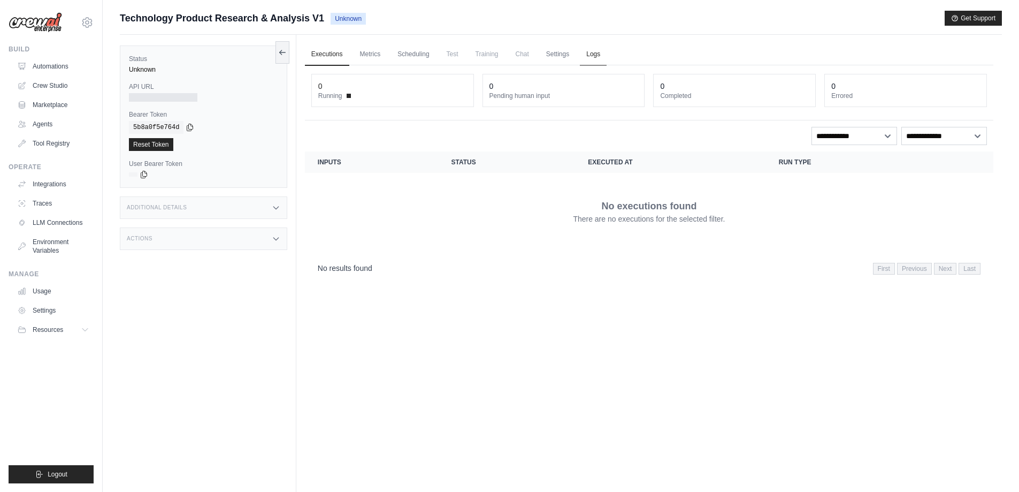
click at [597, 53] on link "Logs" at bounding box center [593, 54] width 27 height 22
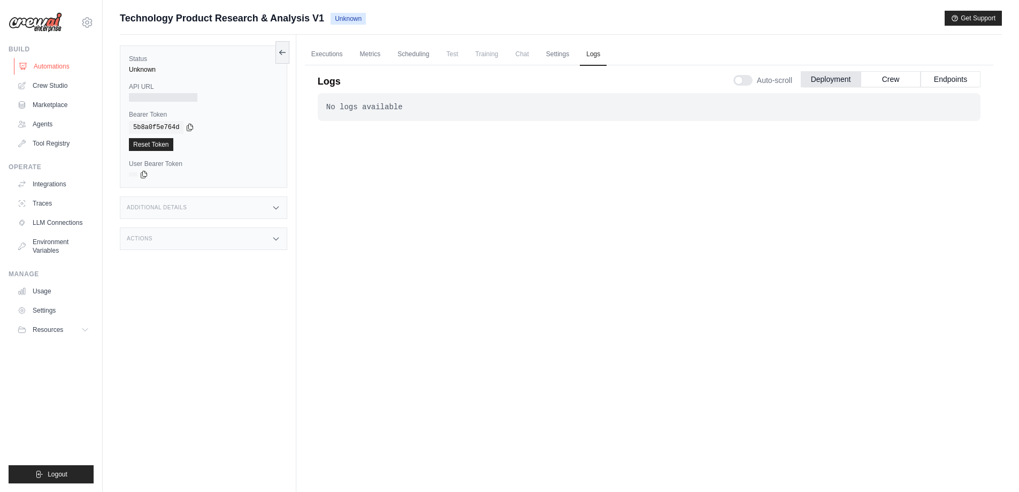
click at [57, 70] on link "Automations" at bounding box center [54, 66] width 81 height 17
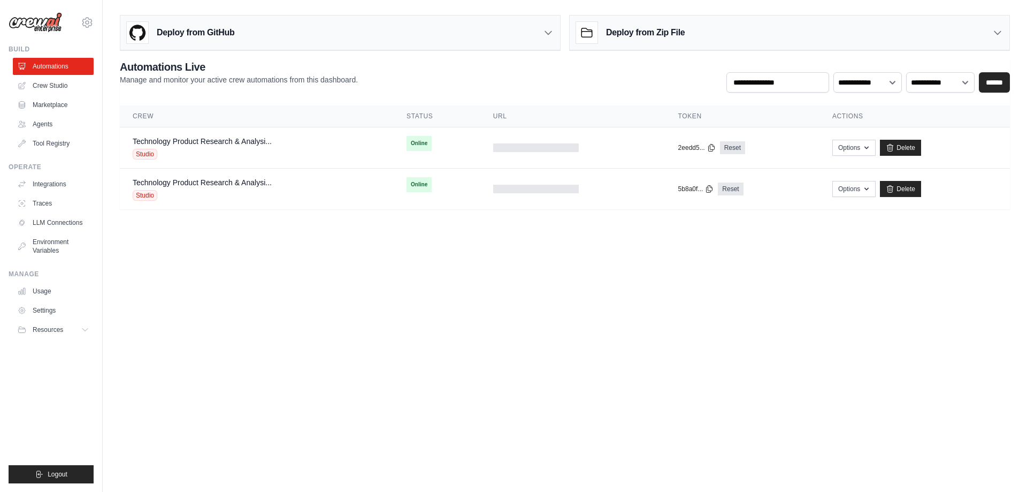
click at [546, 35] on icon at bounding box center [548, 32] width 11 height 11
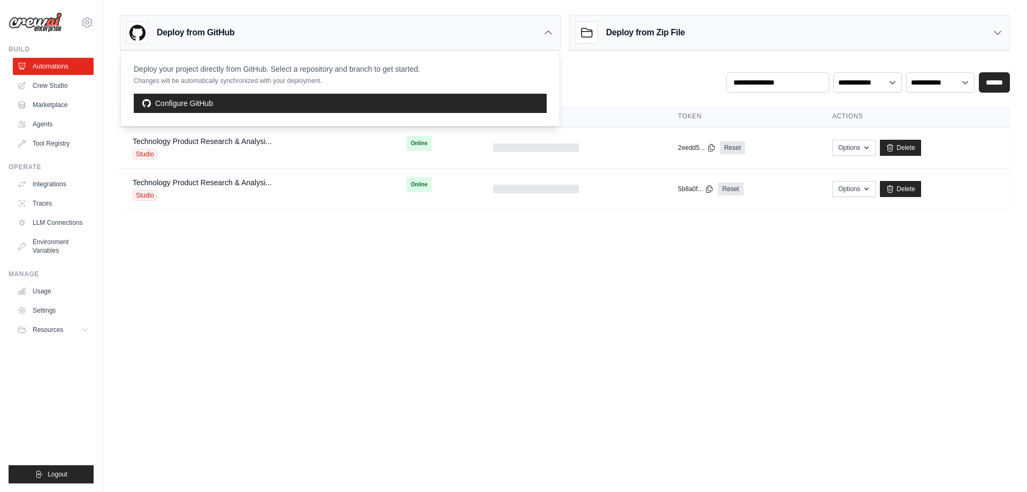
click at [545, 35] on icon at bounding box center [548, 32] width 11 height 11
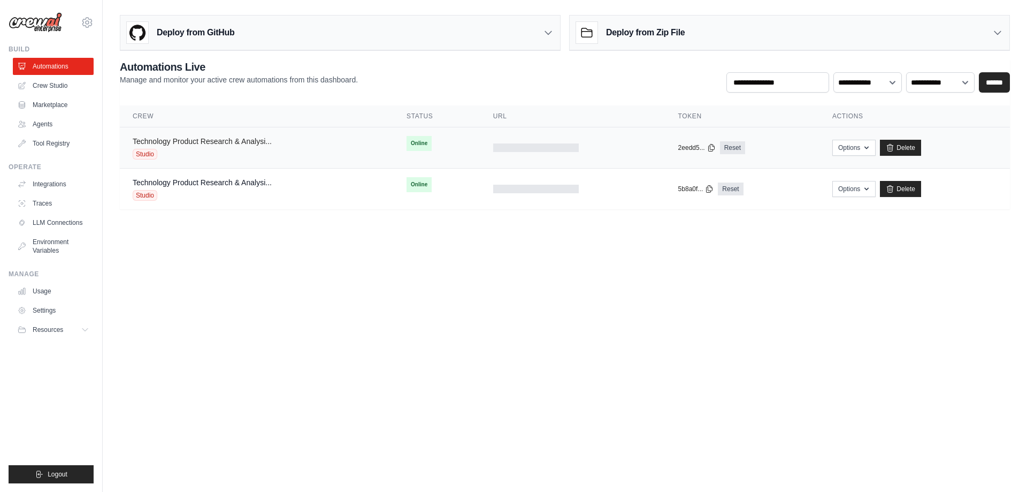
click at [176, 140] on link "Technology Product Research & Analysi..." at bounding box center [202, 141] width 139 height 9
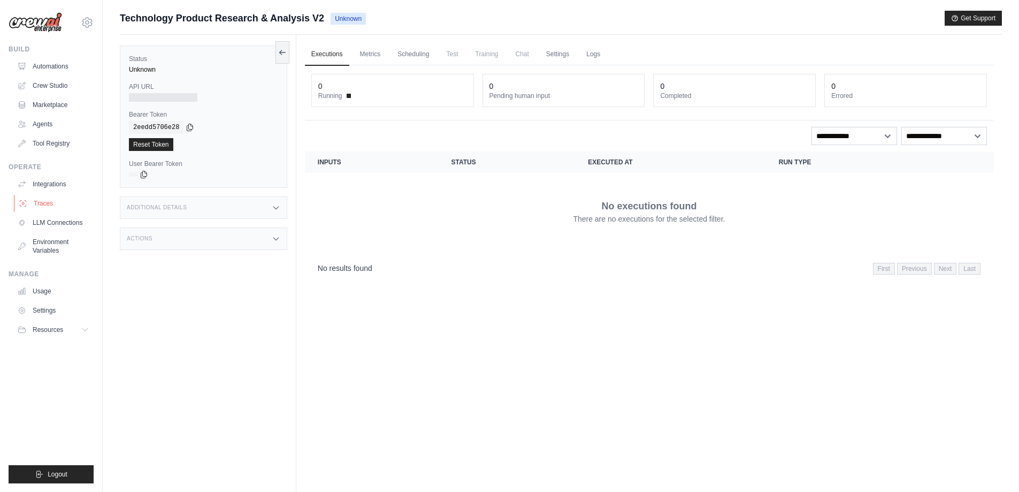
click at [44, 208] on link "Traces" at bounding box center [54, 203] width 81 height 17
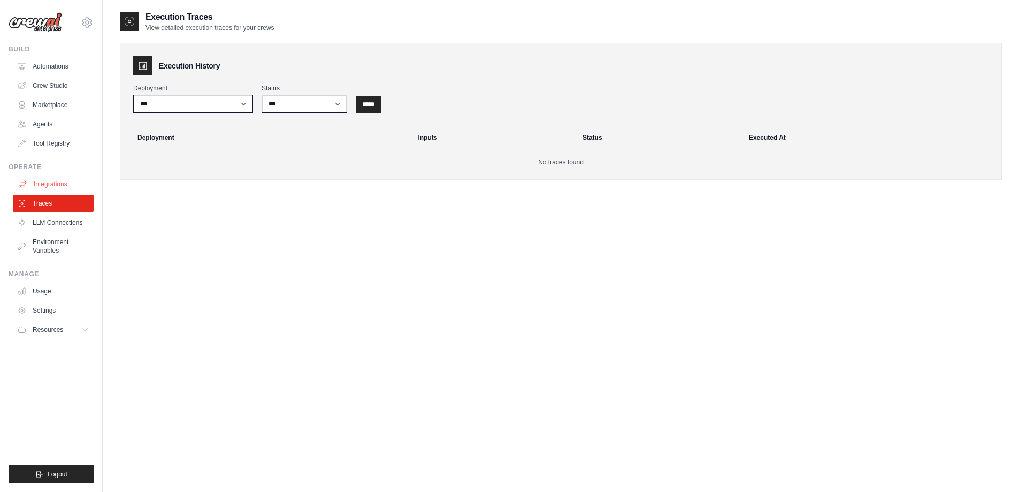
click at [45, 186] on link "Integrations" at bounding box center [54, 183] width 81 height 17
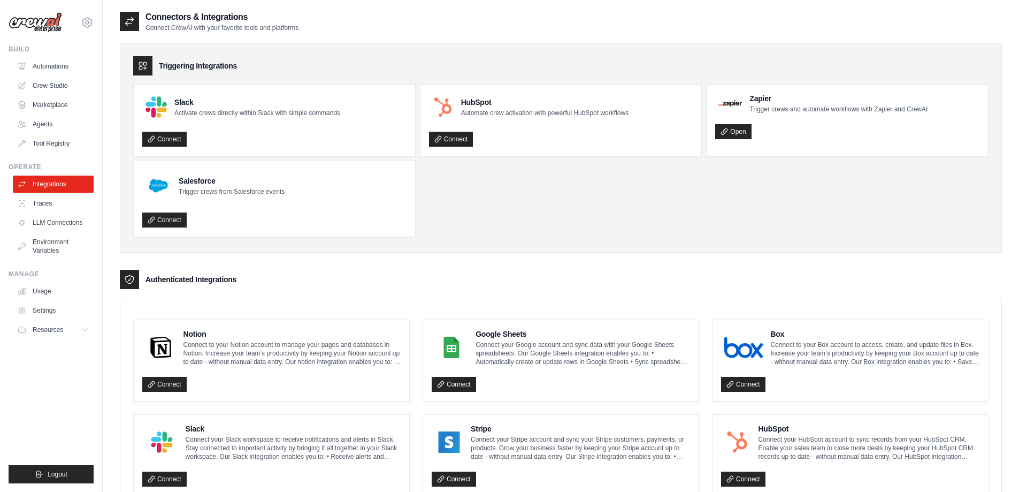
click at [516, 200] on ul "Slack Activate crews directly within Slack with simple commands Connect HubSpot…" at bounding box center [560, 160] width 855 height 153
